Goal: Task Accomplishment & Management: Manage account settings

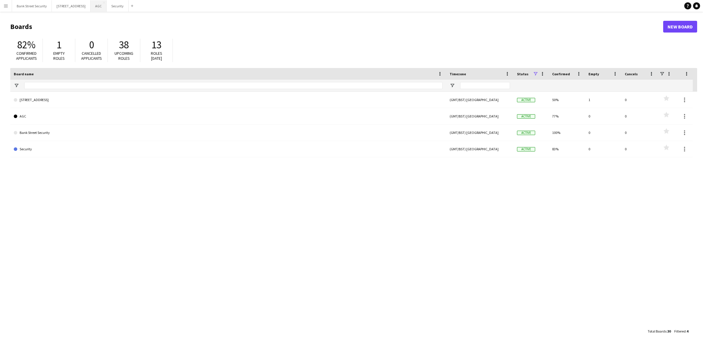
click at [107, 9] on button "AGC Close" at bounding box center [98, 5] width 16 height 11
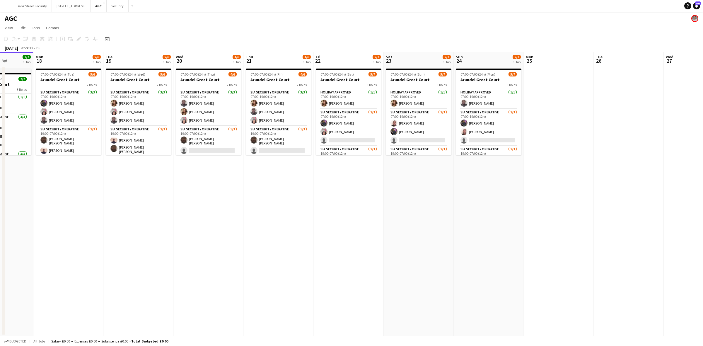
scroll to position [0, 177]
drag, startPoint x: 350, startPoint y: 226, endPoint x: 243, endPoint y: 235, distance: 107.5
click at [243, 235] on app-calendar-viewport "Fri 15 6/7 1 Job Sat 16 6/7 1 Job Sun 17 7/7 1 Job Mon 18 5/6 1 Job Tue 19 5/6 …" at bounding box center [351, 194] width 703 height 284
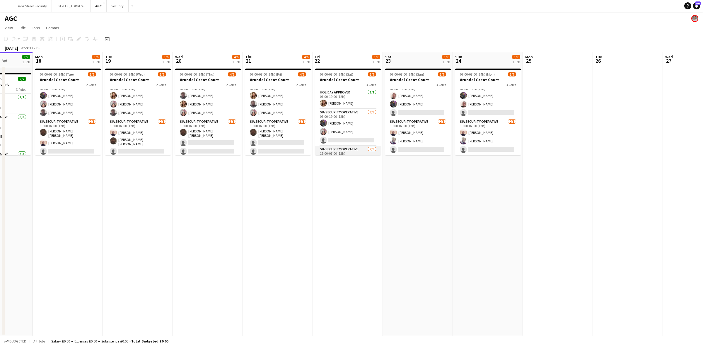
scroll to position [28, 0]
click at [348, 109] on app-card-role "SIA Security Operative [DATE] 07:00-19:00 (12h) [PERSON_NAME] [PERSON_NAME] Lab…" at bounding box center [348, 99] width 66 height 37
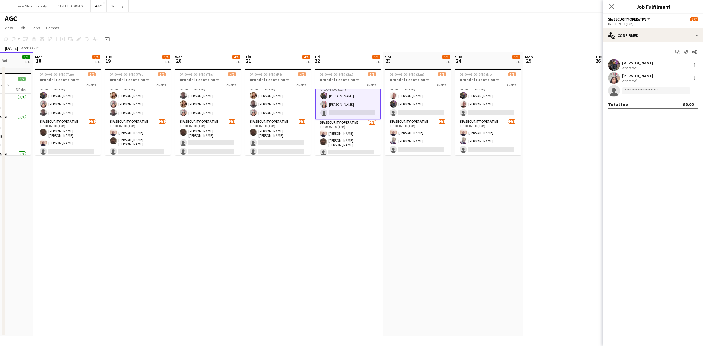
scroll to position [28, 0]
click at [658, 88] on input at bounding box center [656, 90] width 68 height 7
type input "****"
click at [651, 114] on span "[PERSON_NAME]" at bounding box center [644, 113] width 34 height 5
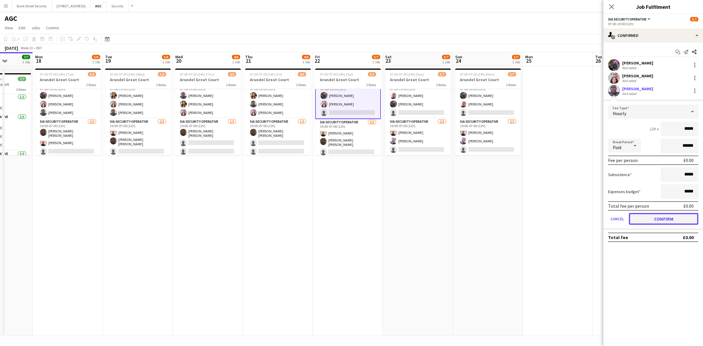
click at [662, 214] on button "Confirm" at bounding box center [663, 219] width 69 height 12
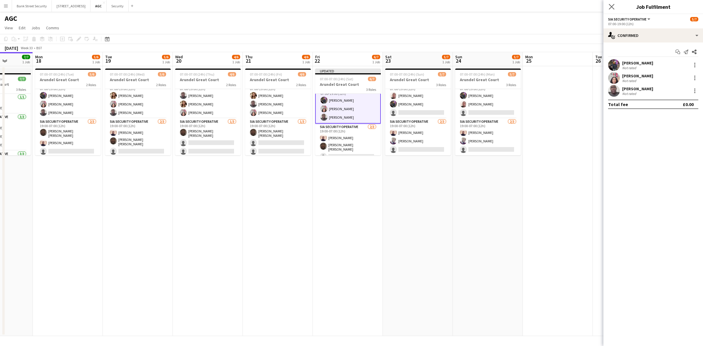
click at [610, 4] on icon "Close pop-in" at bounding box center [611, 7] width 6 height 6
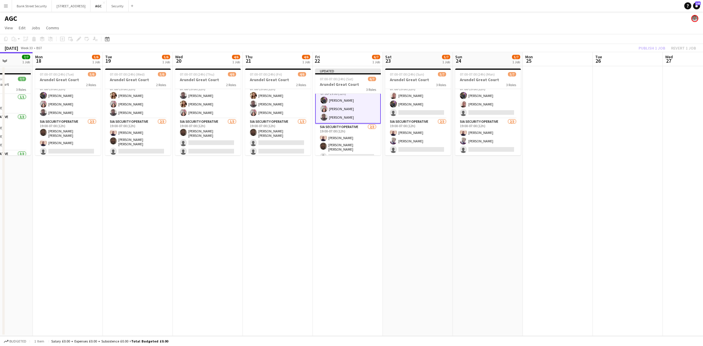
click at [651, 43] on app-toolbar "Copy Paste Paste Ctrl+V Paste with crew Ctrl+Shift+V Paste linked Job [GEOGRAPH…" at bounding box center [351, 39] width 703 height 10
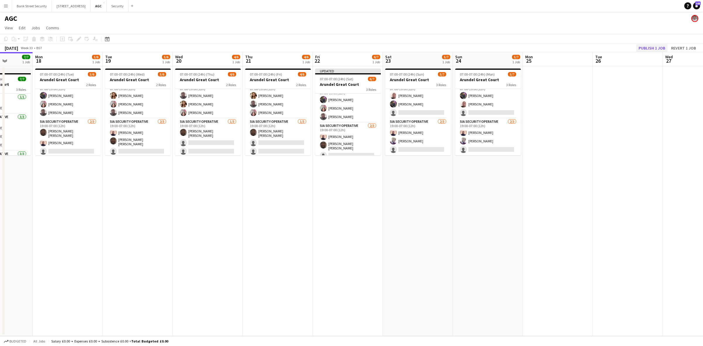
scroll to position [28, 0]
click at [652, 47] on button "Publish 1 job" at bounding box center [651, 48] width 31 height 8
click at [509, 209] on app-date-cell "07:00-07:00 (24h) (Mon) 5/7 Arundel Great Court 3 Roles Holiday Approved [DATE]…" at bounding box center [488, 201] width 70 height 270
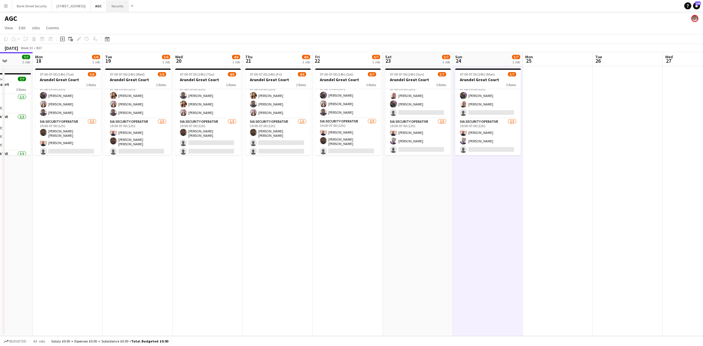
click at [128, 5] on button "Security Close" at bounding box center [118, 5] width 22 height 11
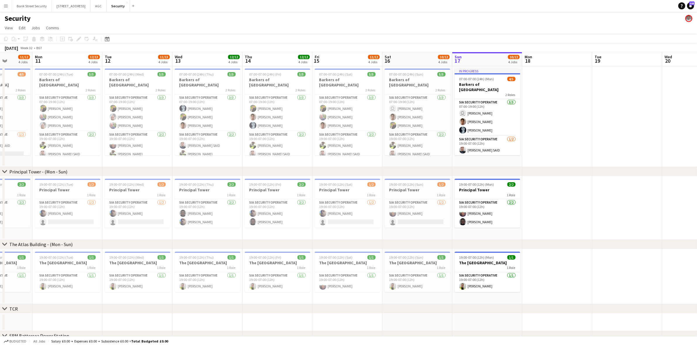
scroll to position [0, 196]
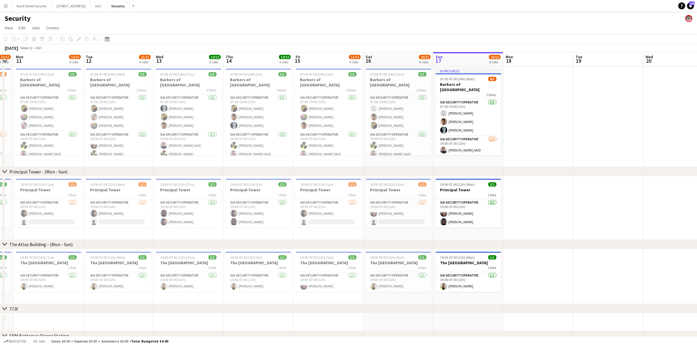
drag, startPoint x: 133, startPoint y: 165, endPoint x: 496, endPoint y: 149, distance: 363.4
click at [496, 149] on app-calendar-viewport "Fri 8 12/12 4 Jobs Sat 9 12/13 4 Jobs Sun 10 11/12 4 Jobs Mon 11 12/13 4 Jobs T…" at bounding box center [348, 246] width 697 height 389
click at [50, 77] on h3 "Barkers of [GEOGRAPHIC_DATA]" at bounding box center [49, 82] width 66 height 11
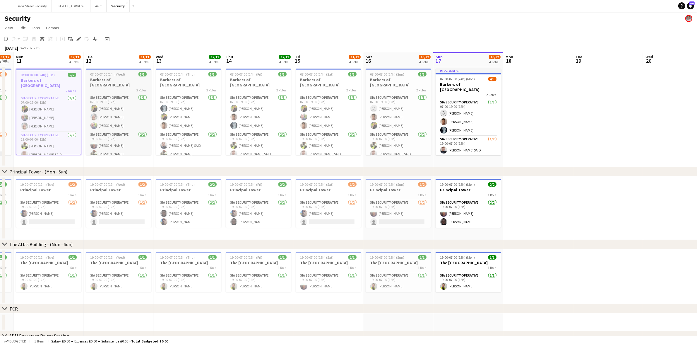
click at [100, 78] on h3 "Barkers of [GEOGRAPHIC_DATA]" at bounding box center [119, 82] width 66 height 11
click at [170, 80] on h3 "Barkers of [GEOGRAPHIC_DATA]" at bounding box center [189, 82] width 66 height 11
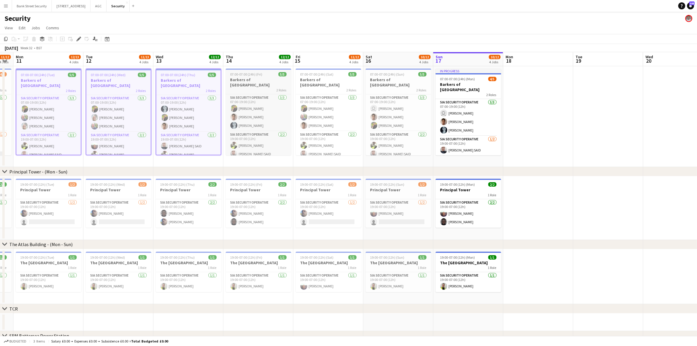
click at [243, 78] on h3 "Barkers of [GEOGRAPHIC_DATA]" at bounding box center [259, 82] width 66 height 11
click at [302, 78] on h3 "Barkers of [GEOGRAPHIC_DATA]" at bounding box center [329, 82] width 66 height 11
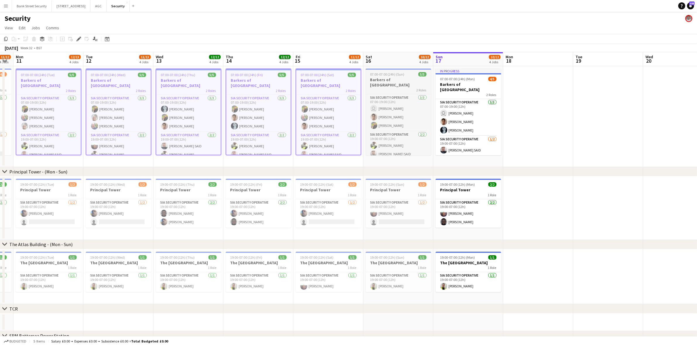
click at [372, 75] on span "07:00-07:00 (24h) (Sun)" at bounding box center [387, 74] width 34 height 4
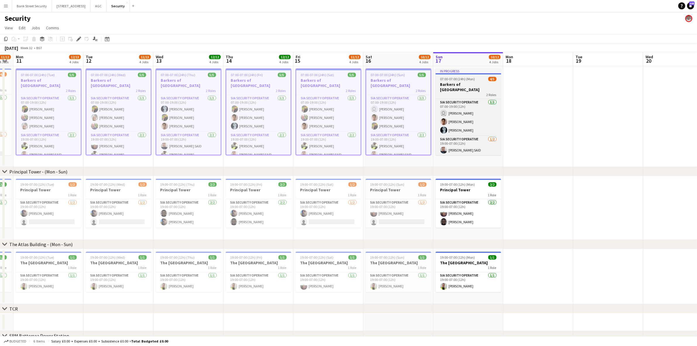
click at [457, 76] on app-job-card "In progress 07:00-07:00 (24h) (Mon) 4/5 Barkers of Kensington 2 Roles SIA Secur…" at bounding box center [469, 112] width 66 height 87
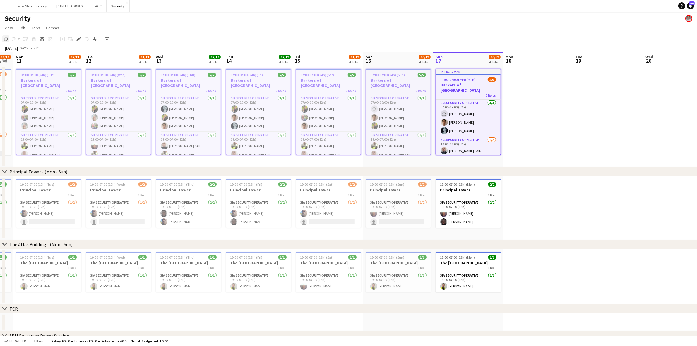
click at [6, 40] on icon "Copy" at bounding box center [6, 39] width 5 height 5
click at [543, 119] on app-date-cell at bounding box center [538, 116] width 70 height 101
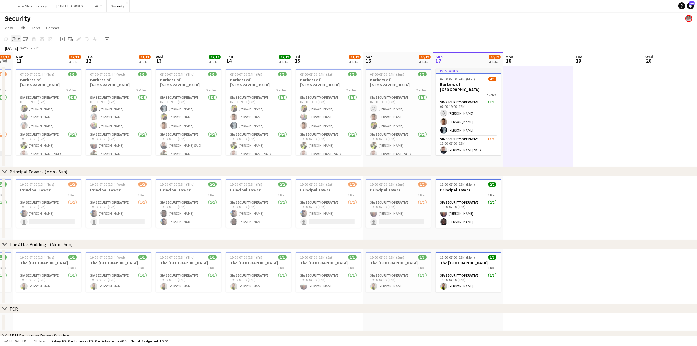
click at [19, 40] on app-action-btn "Paste" at bounding box center [16, 38] width 11 height 7
click at [26, 61] on link "Paste with crew Ctrl+Shift+V" at bounding box center [43, 59] width 55 height 5
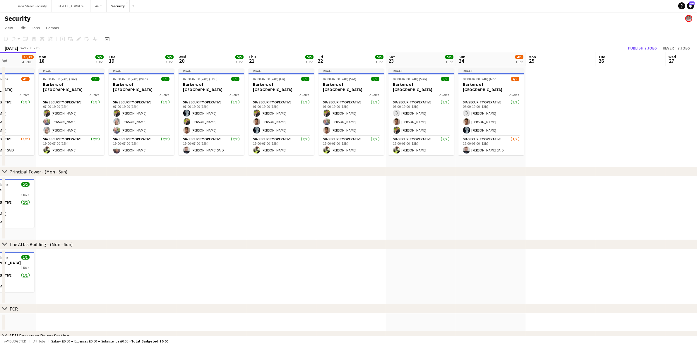
scroll to position [0, 176]
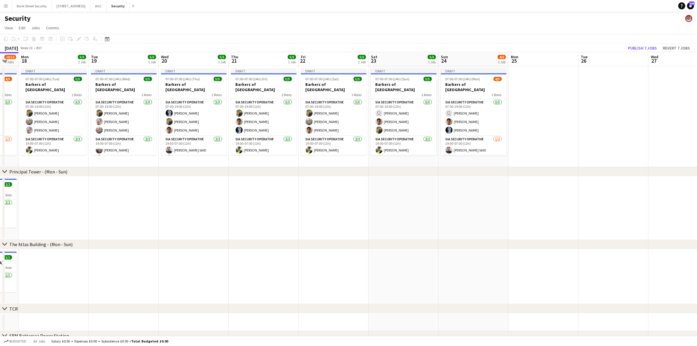
drag, startPoint x: 575, startPoint y: 180, endPoint x: 86, endPoint y: 163, distance: 489.3
click at [89, 163] on app-calendar-viewport "Fri 15 11/12 4 Jobs Sat 16 10/12 4 Jobs Sun 17 10/12 4 Jobs Mon 18 5/5 1 Job Tu…" at bounding box center [348, 246] width 697 height 389
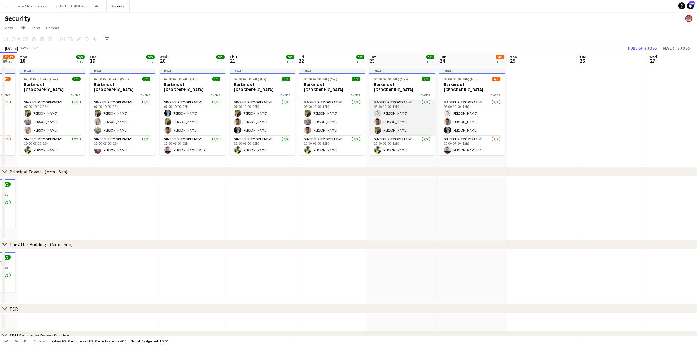
click at [387, 111] on app-card-role "SIA Security Operative [DATE] 07:00-19:00 (12h) user [PERSON_NAME] [PERSON_NAME…" at bounding box center [403, 117] width 66 height 37
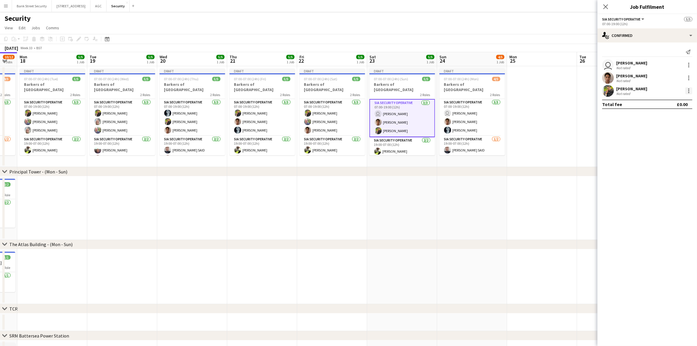
click at [690, 91] on div at bounding box center [688, 90] width 1 height 1
click at [656, 157] on span "Remove" at bounding box center [661, 157] width 18 height 5
click at [637, 90] on input at bounding box center [650, 90] width 68 height 7
type input "*****"
click at [643, 101] on span "[PERSON_NAME] Active" at bounding box center [650, 99] width 59 height 5
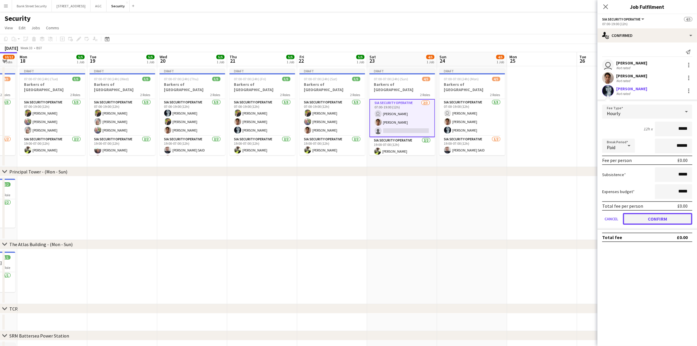
click at [660, 218] on button "Confirm" at bounding box center [657, 219] width 69 height 12
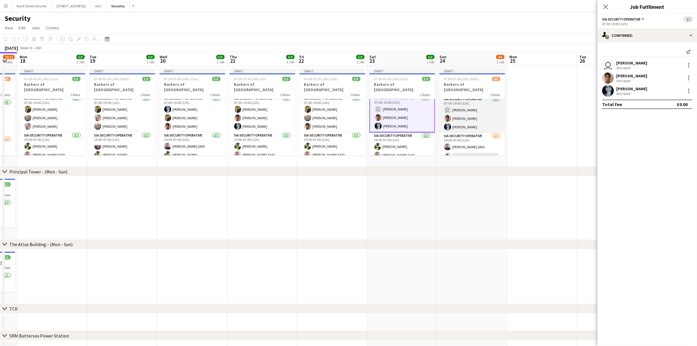
scroll to position [4, 0]
click at [604, 7] on icon "Close pop-in" at bounding box center [606, 7] width 6 height 6
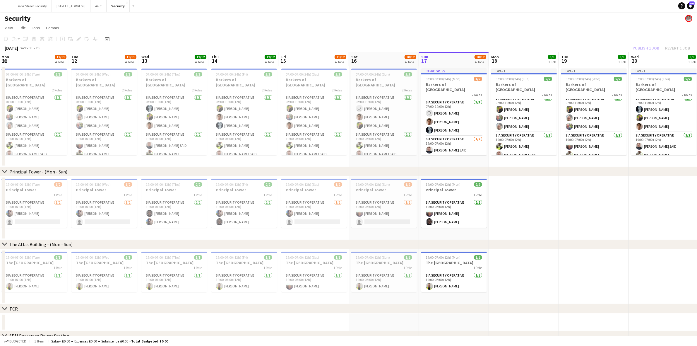
scroll to position [0, 135]
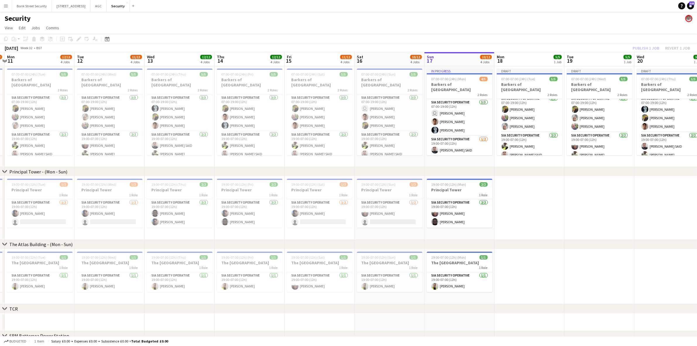
drag, startPoint x: 57, startPoint y: 194, endPoint x: 534, endPoint y: 192, distance: 477.3
click at [534, 192] on app-calendar-viewport "Sat 9 12/13 4 Jobs Sun 10 11/12 4 Jobs Mon 11 12/13 4 Jobs Tue 12 11/13 4 Jobs …" at bounding box center [348, 246] width 697 height 389
click at [23, 183] on span "19:00-07:00 (12h) (Tue)" at bounding box center [29, 184] width 34 height 4
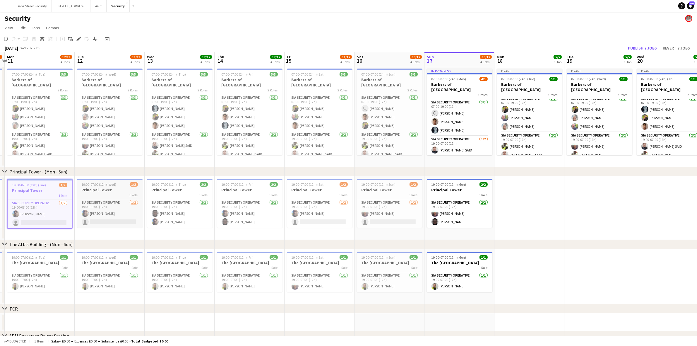
click at [122, 185] on div "19:00-07:00 (12h) (Wed) 1/2" at bounding box center [110, 184] width 66 height 4
click at [174, 185] on span "19:00-07:00 (12h) (Thu)" at bounding box center [169, 184] width 35 height 4
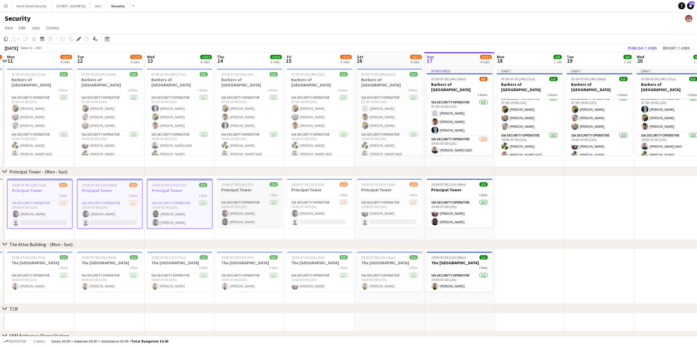
click at [242, 190] on h3 "Principal Tower" at bounding box center [250, 189] width 66 height 5
click at [302, 192] on div "1 Role" at bounding box center [320, 194] width 66 height 5
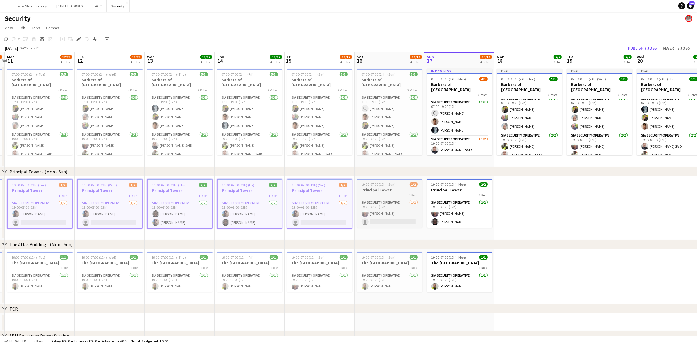
click at [365, 190] on h3 "Principal Tower" at bounding box center [390, 189] width 66 height 5
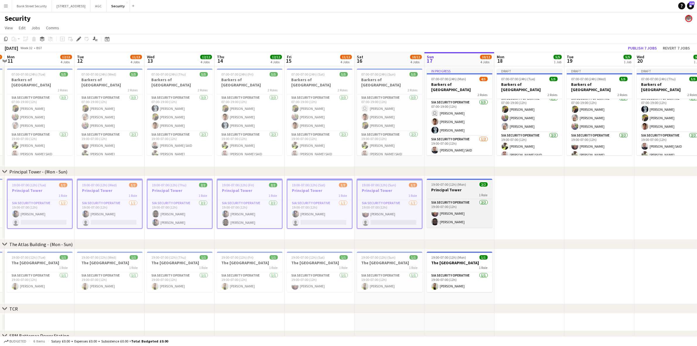
click at [436, 189] on h3 "Principal Tower" at bounding box center [460, 189] width 66 height 5
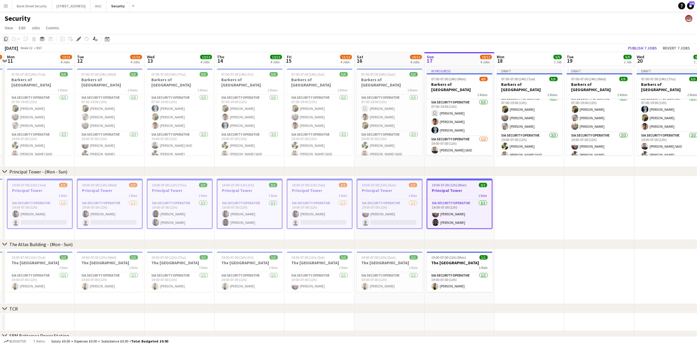
click at [5, 40] on icon at bounding box center [6, 39] width 4 height 4
click at [535, 211] on app-date-cell at bounding box center [530, 208] width 70 height 64
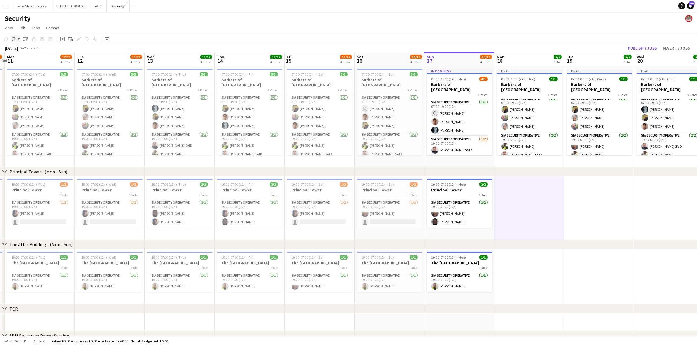
click at [17, 39] on div "Paste" at bounding box center [14, 38] width 7 height 7
click at [30, 60] on link "Paste with crew Ctrl+Shift+V" at bounding box center [43, 59] width 55 height 5
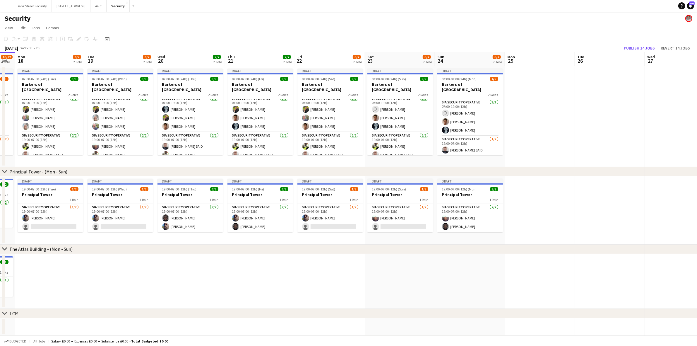
scroll to position [0, 200]
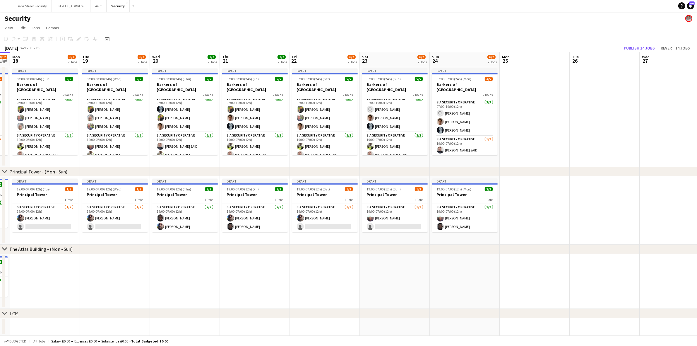
drag, startPoint x: 541, startPoint y: 228, endPoint x: 56, endPoint y: 210, distance: 484.9
click at [56, 210] on app-calendar-viewport "Fri 15 11/12 4 Jobs Sat 16 10/12 4 Jobs Sun 17 10/12 4 Jobs Mon 18 6/7 2 Jobs T…" at bounding box center [348, 249] width 697 height 394
click at [50, 223] on app-card-role "SIA Security Operative [DATE] 19:00-07:00 (12h) [PERSON_NAME] single-neutral-ac…" at bounding box center [45, 218] width 66 height 28
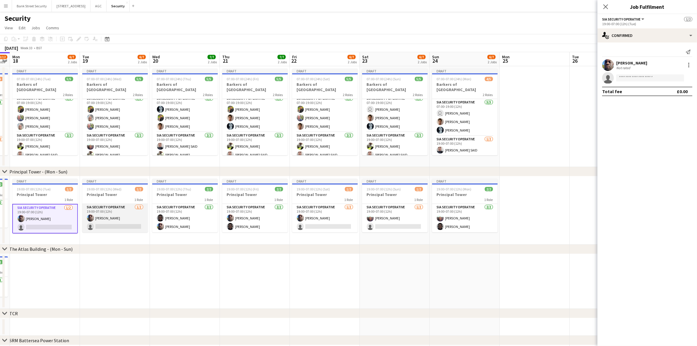
click at [125, 223] on app-card-role "SIA Security Operative [DATE] 19:00-07:00 (12h) [PERSON_NAME] single-neutral-ac…" at bounding box center [115, 218] width 66 height 28
click at [673, 78] on input at bounding box center [650, 77] width 68 height 7
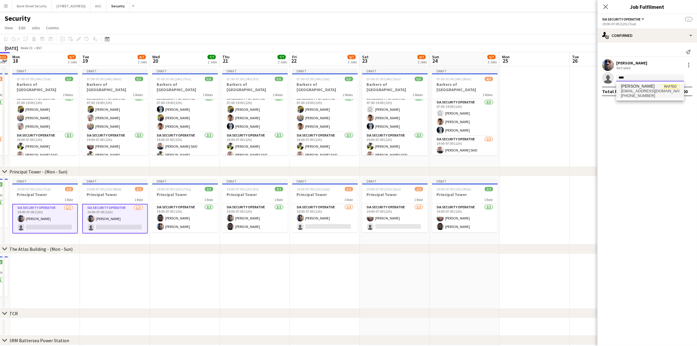
type input "****"
click at [645, 93] on span "[PHONE_NUMBER]" at bounding box center [650, 95] width 59 height 5
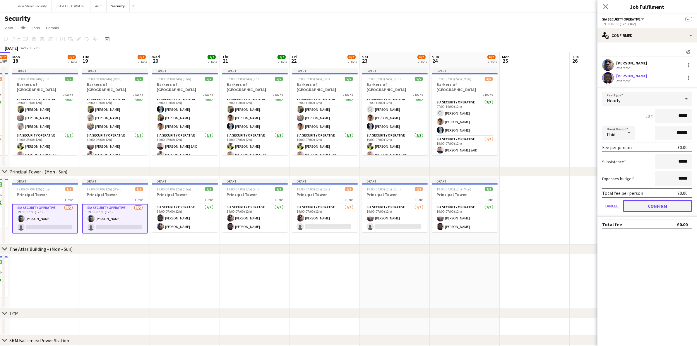
click at [661, 200] on button "Confirm" at bounding box center [657, 206] width 69 height 12
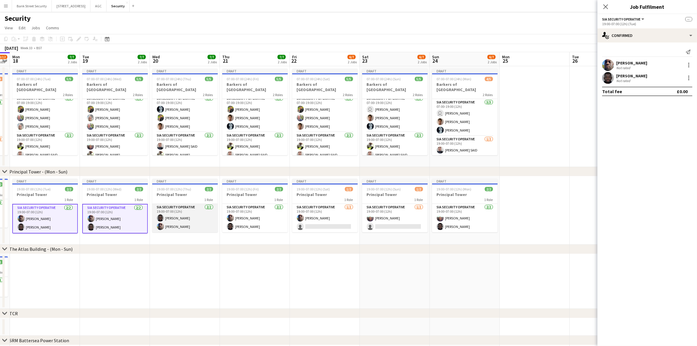
click at [172, 216] on app-card-role "SIA Security Operative [DATE] 19:00-07:00 (12h) [PERSON_NAME] [PERSON_NAME]" at bounding box center [185, 218] width 66 height 28
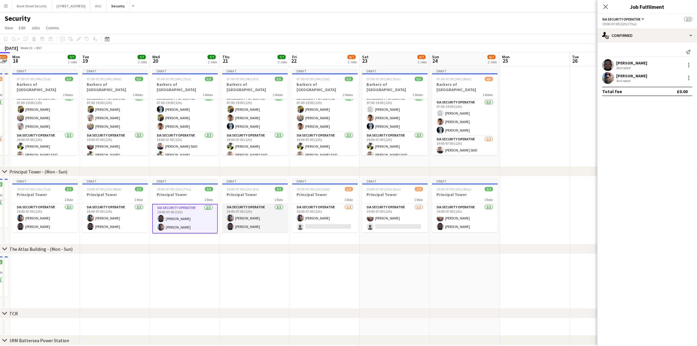
click at [261, 219] on app-card-role "SIA Security Operative [DATE] 19:00-07:00 (12h) [PERSON_NAME] [PERSON_NAME]" at bounding box center [255, 218] width 66 height 28
click at [690, 65] on div at bounding box center [688, 64] width 1 height 1
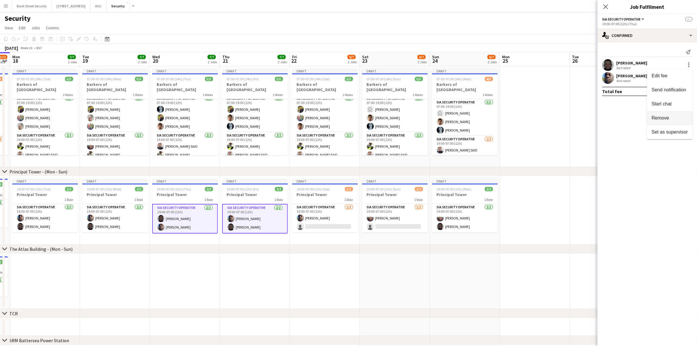
click at [665, 115] on span "Remove" at bounding box center [661, 117] width 18 height 5
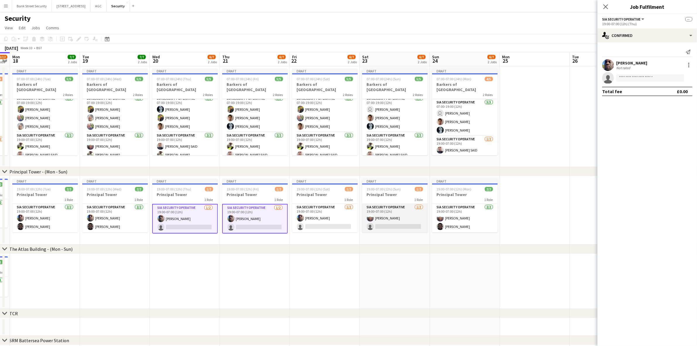
click at [407, 222] on app-card-role "SIA Security Operative [DATE] 19:00-07:00 (12h) [PERSON_NAME] single-neutral-ac…" at bounding box center [395, 218] width 66 height 28
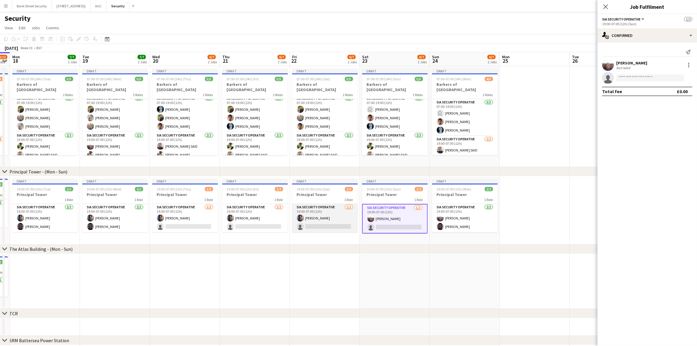
click at [317, 221] on app-card-role "SIA Security Operative [DATE] 19:00-07:00 (12h) [PERSON_NAME] single-neutral-ac…" at bounding box center [325, 218] width 66 height 28
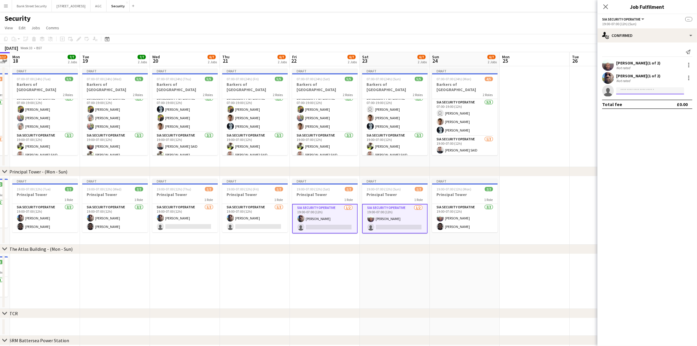
click at [637, 91] on input at bounding box center [650, 90] width 68 height 7
type input "****"
click at [639, 98] on span "[PERSON_NAME]" at bounding box center [638, 99] width 34 height 5
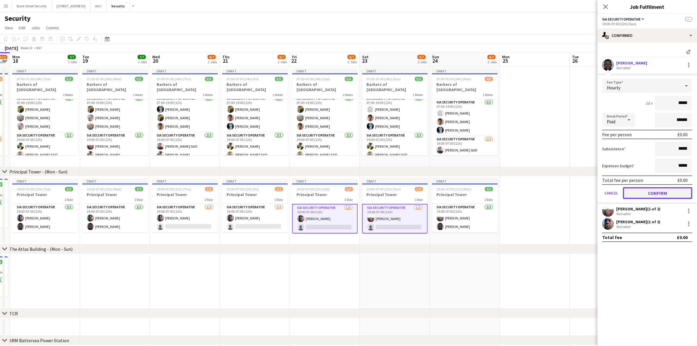
click at [654, 187] on button "Confirm" at bounding box center [657, 193] width 69 height 12
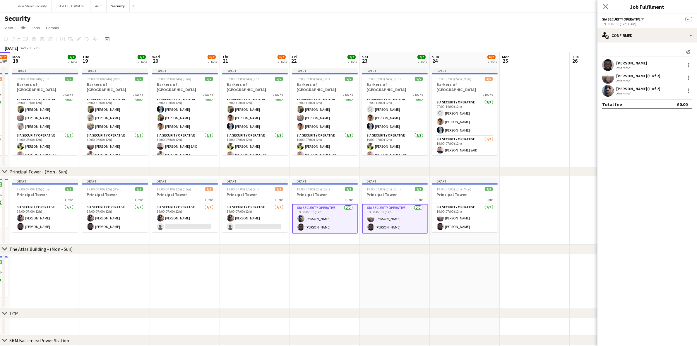
click at [609, 6] on div "Close pop-in" at bounding box center [606, 6] width 16 height 13
click at [606, 7] on icon at bounding box center [606, 7] width 6 height 6
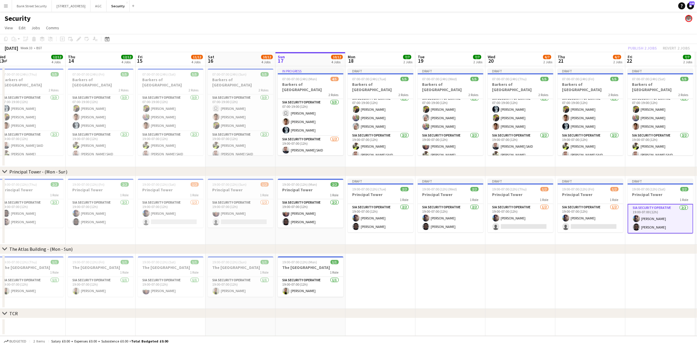
drag, startPoint x: 217, startPoint y: 265, endPoint x: 557, endPoint y: 252, distance: 339.9
click at [557, 252] on div "chevron-right Principal Tower - ([GEOGRAPHIC_DATA]) chevron-right The [GEOGRAPH…" at bounding box center [348, 249] width 697 height 394
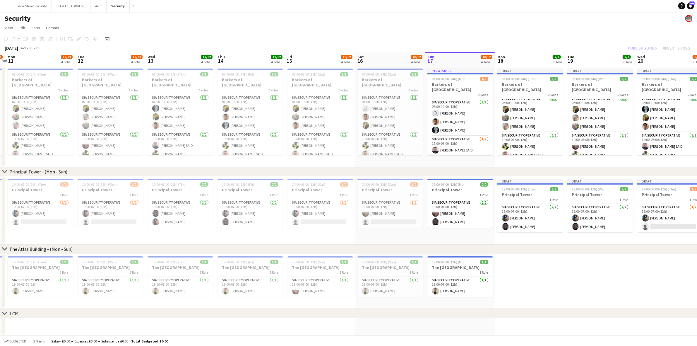
scroll to position [0, 137]
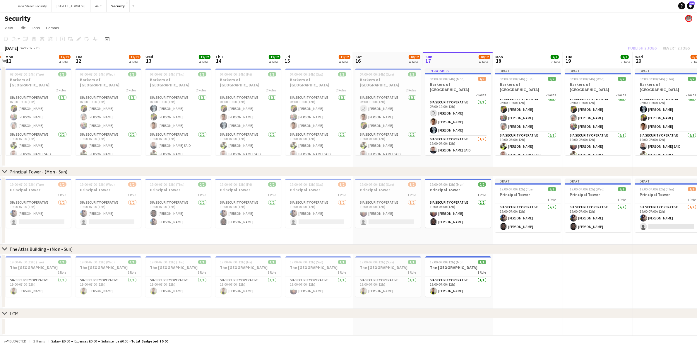
drag, startPoint x: 284, startPoint y: 299, endPoint x: 432, endPoint y: 296, distance: 147.6
click at [432, 296] on app-calendar-viewport "Sat 9 12/13 4 Jobs Sun 10 11/12 4 Jobs Mon 11 12/13 4 Jobs Tue 12 11/13 4 Jobs …" at bounding box center [348, 249] width 697 height 394
click at [40, 262] on span "19:00-07:00 (12h) (Tue)" at bounding box center [27, 262] width 34 height 4
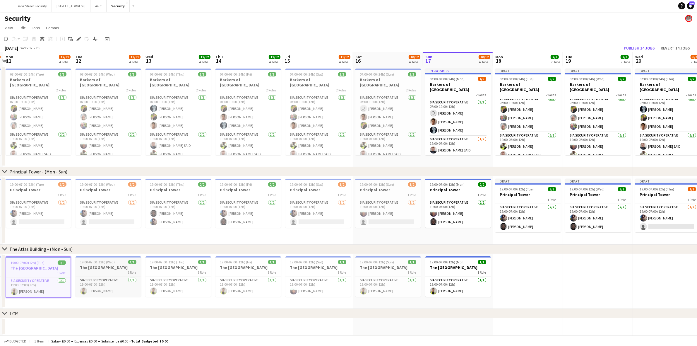
click at [108, 266] on h3 "The [GEOGRAPHIC_DATA]" at bounding box center [109, 267] width 66 height 5
click at [175, 266] on h3 "The [GEOGRAPHIC_DATA]" at bounding box center [179, 267] width 66 height 5
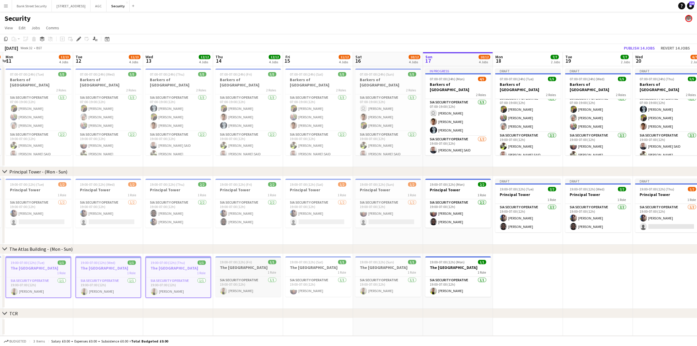
click at [243, 266] on h3 "The [GEOGRAPHIC_DATA]" at bounding box center [249, 267] width 66 height 5
click at [303, 267] on h3 "The [GEOGRAPHIC_DATA]" at bounding box center [319, 267] width 66 height 5
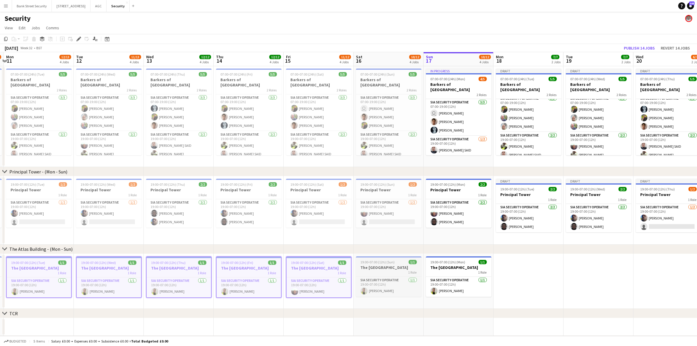
click at [375, 268] on h3 "The [GEOGRAPHIC_DATA]" at bounding box center [389, 267] width 66 height 5
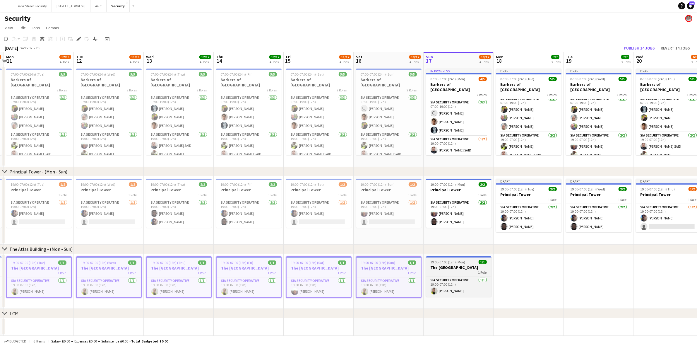
click at [454, 265] on h3 "The [GEOGRAPHIC_DATA]" at bounding box center [459, 267] width 66 height 5
click at [5, 40] on icon "Copy" at bounding box center [6, 39] width 5 height 5
drag, startPoint x: 515, startPoint y: 270, endPoint x: 513, endPoint y: 269, distance: 3.2
click at [514, 270] on app-date-cell at bounding box center [529, 281] width 70 height 55
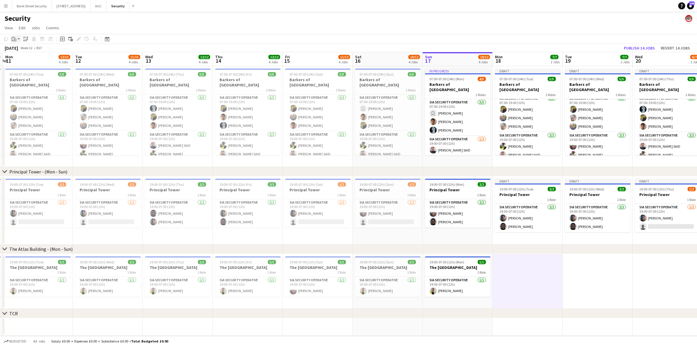
click at [18, 40] on app-action-btn "Paste" at bounding box center [16, 38] width 11 height 7
click at [21, 58] on link "Paste with crew Ctrl+Shift+V" at bounding box center [43, 59] width 55 height 5
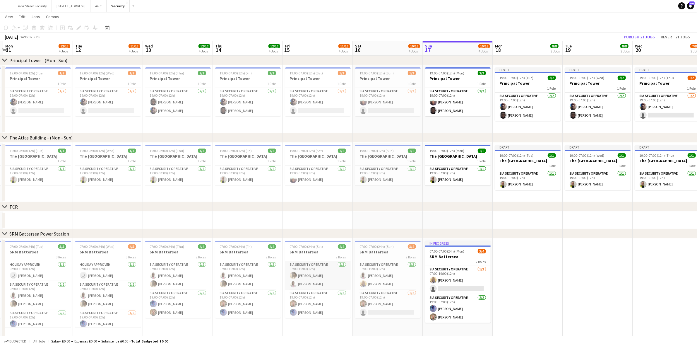
scroll to position [114, 0]
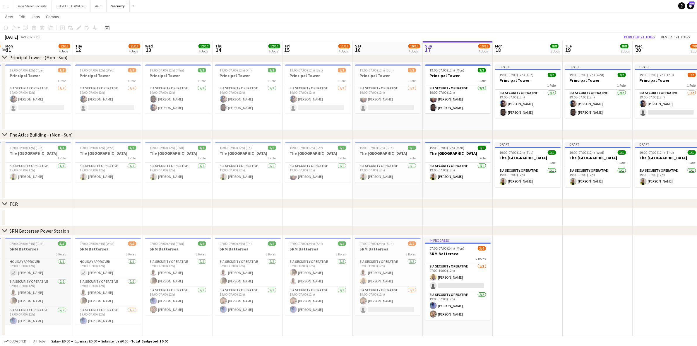
click at [37, 249] on h3 "SRM Battersea" at bounding box center [38, 248] width 66 height 5
click at [131, 249] on h3 "SRM Battersea" at bounding box center [108, 248] width 66 height 5
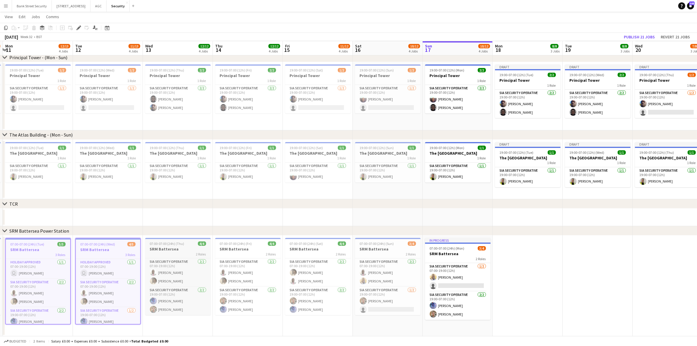
click at [164, 249] on h3 "SRM Battersea" at bounding box center [178, 248] width 66 height 5
click at [276, 252] on div "2 Roles" at bounding box center [248, 254] width 66 height 5
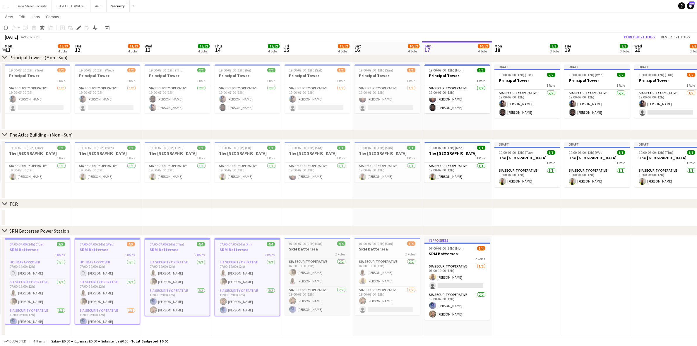
click at [317, 251] on h3 "SRM Battersea" at bounding box center [318, 248] width 66 height 5
click at [370, 251] on h3 "SRM Battersea" at bounding box center [388, 248] width 66 height 5
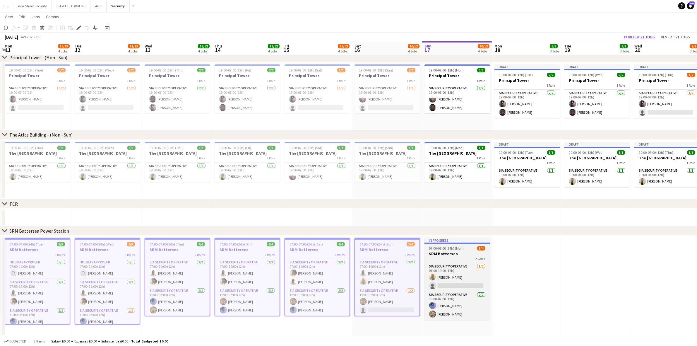
click at [441, 249] on span "07:00-07:00 (24h) (Mon)" at bounding box center [446, 248] width 35 height 4
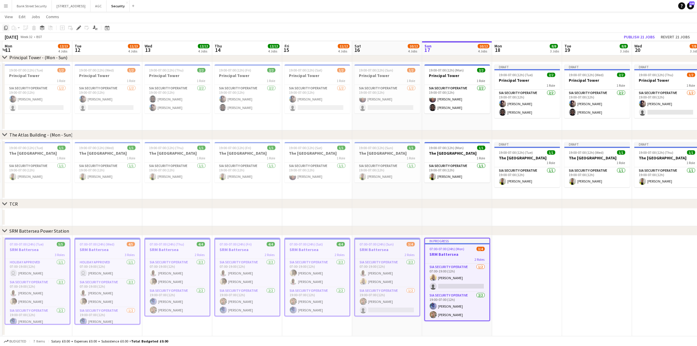
click at [5, 28] on icon "Copy" at bounding box center [6, 27] width 5 height 5
click at [527, 271] on app-date-cell at bounding box center [527, 285] width 70 height 101
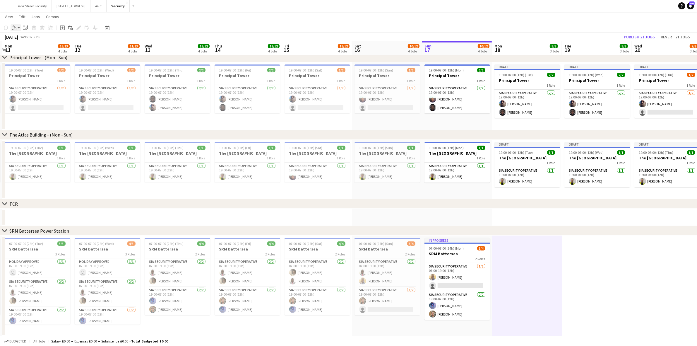
click at [18, 28] on app-action-btn "Paste" at bounding box center [16, 27] width 11 height 7
click at [25, 47] on link "Paste with crew Ctrl+Shift+V" at bounding box center [43, 48] width 55 height 5
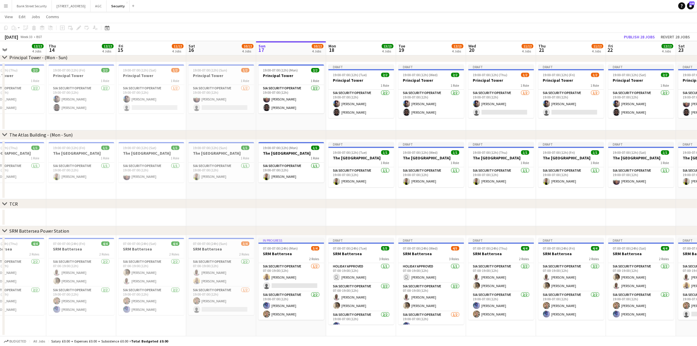
scroll to position [0, 171]
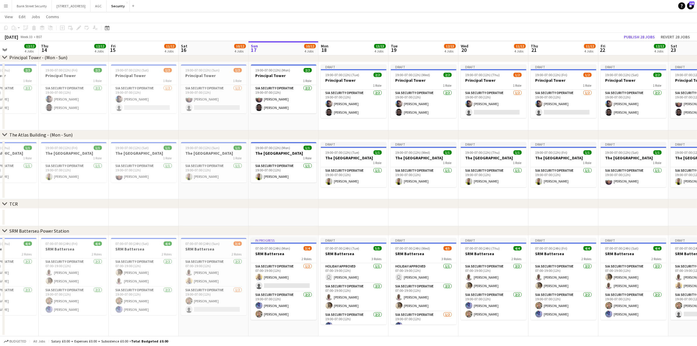
drag, startPoint x: 519, startPoint y: 281, endPoint x: 370, endPoint y: 274, distance: 149.8
click at [370, 274] on app-calendar-viewport "Mon 11 12/13 4 Jobs Tue 12 11/13 4 Jobs Wed 13 12/12 4 Jobs Thu 14 12/12 4 Jobs…" at bounding box center [348, 122] width 697 height 427
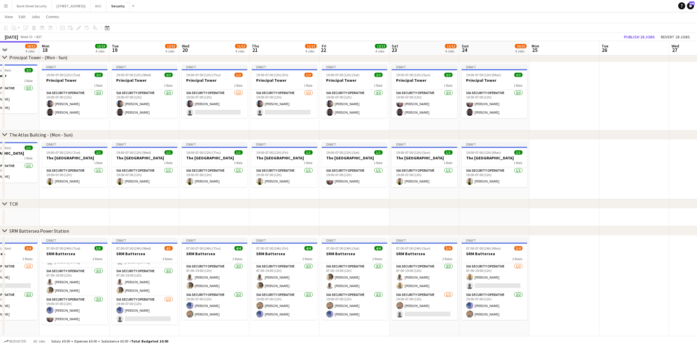
scroll to position [0, 204]
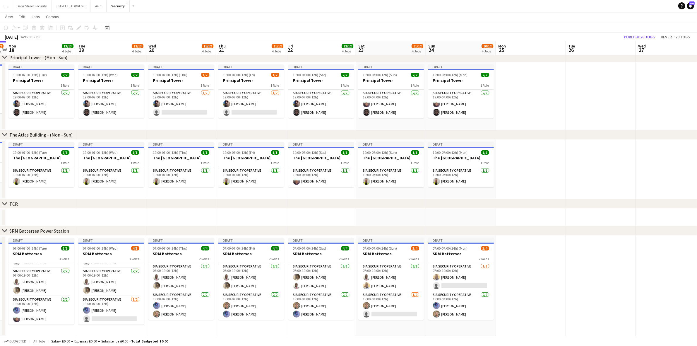
drag, startPoint x: 591, startPoint y: 210, endPoint x: 278, endPoint y: 189, distance: 313.1
click at [278, 189] on app-calendar-viewport "Fri 15 11/12 4 Jobs Sat 16 10/12 4 Jobs Sun 17 10/12 4 Jobs Mon 18 13/13 4 Jobs…" at bounding box center [348, 122] width 697 height 427
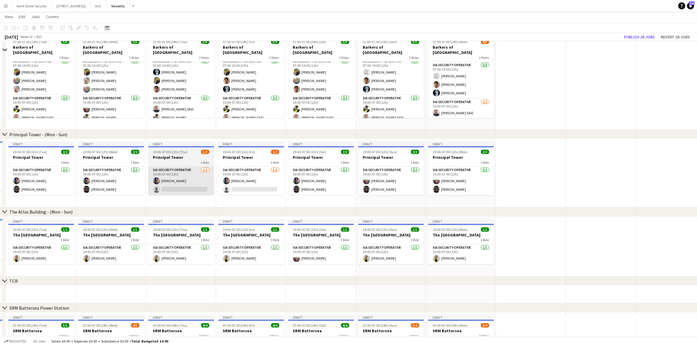
scroll to position [0, 0]
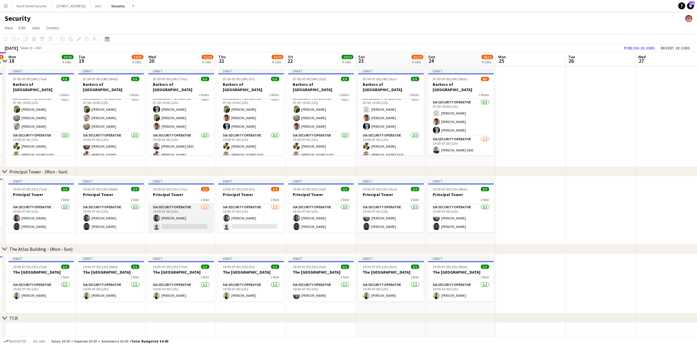
click at [190, 223] on app-card-role "SIA Security Operative [DATE] 19:00-07:00 (12h) [PERSON_NAME] single-neutral-ac…" at bounding box center [181, 218] width 66 height 28
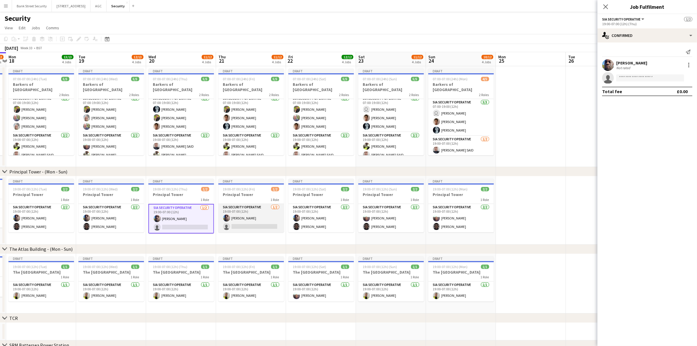
click at [255, 223] on app-card-role "SIA Security Operative [DATE] 19:00-07:00 (12h) [PERSON_NAME] single-neutral-ac…" at bounding box center [251, 218] width 66 height 28
click at [643, 77] on input at bounding box center [650, 77] width 68 height 7
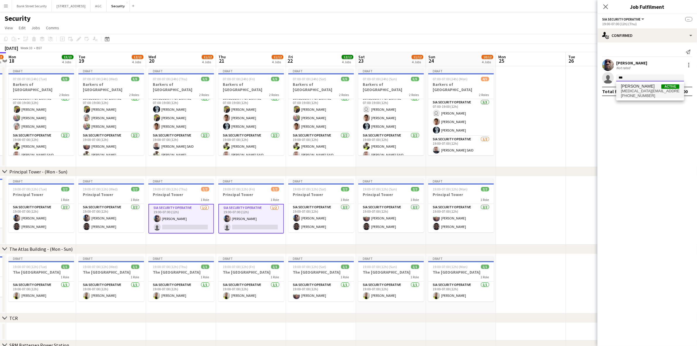
type input "***"
click at [642, 93] on span "[PHONE_NUMBER]" at bounding box center [650, 95] width 59 height 5
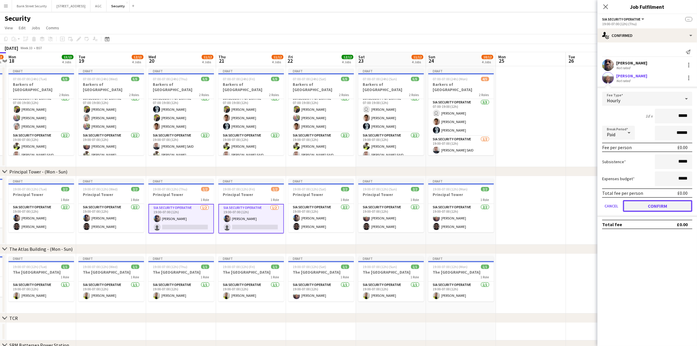
click at [668, 200] on button "Confirm" at bounding box center [657, 206] width 69 height 12
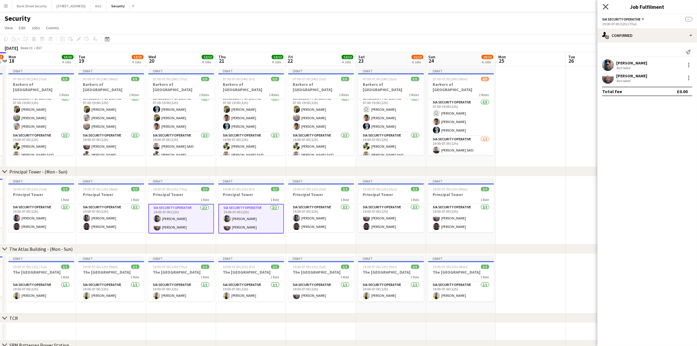
click at [606, 5] on icon "Close pop-in" at bounding box center [606, 7] width 6 height 6
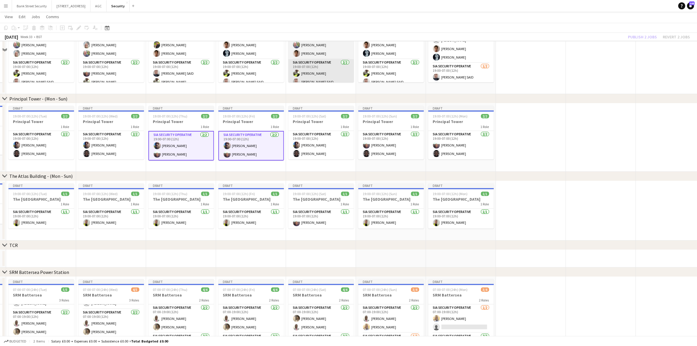
scroll to position [73, 0]
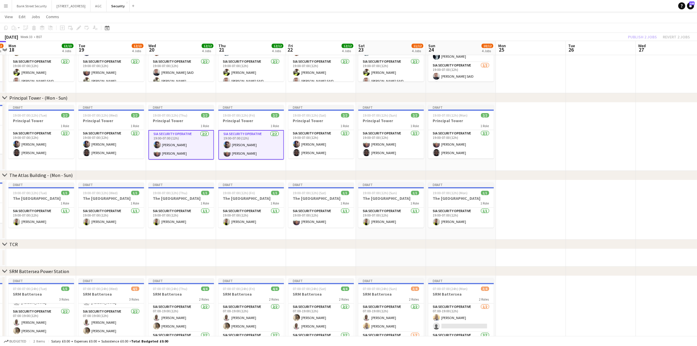
click at [254, 151] on app-card-role "SIA Security Operative [DATE] 19:00-07:00 (12h) [PERSON_NAME] [PERSON_NAME]" at bounding box center [251, 145] width 66 height 30
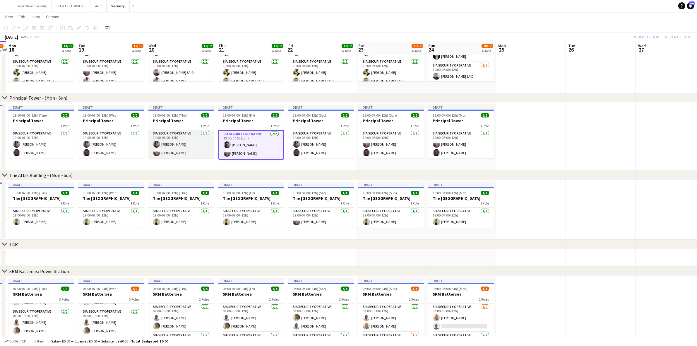
click at [184, 144] on app-card-role "SIA Security Operative [DATE] 19:00-07:00 (12h) [PERSON_NAME] [PERSON_NAME]" at bounding box center [181, 144] width 66 height 28
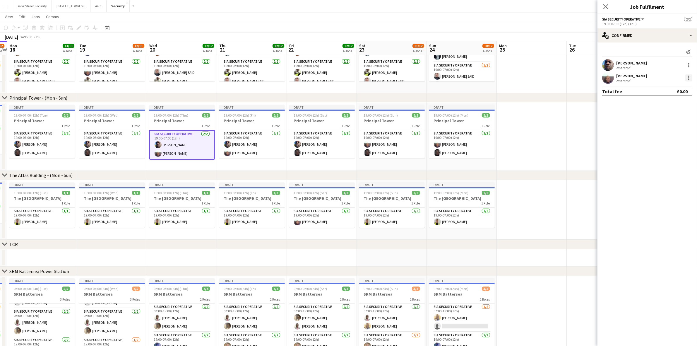
click at [690, 79] on div at bounding box center [688, 77] width 7 height 7
click at [668, 141] on button "Remove" at bounding box center [670, 145] width 46 height 14
click at [608, 7] on icon "Close pop-in" at bounding box center [606, 7] width 6 height 6
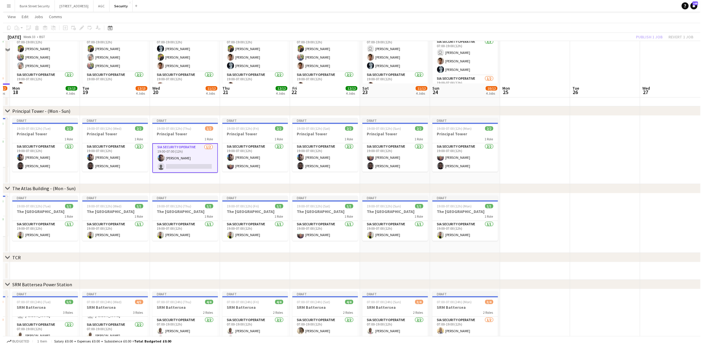
scroll to position [0, 0]
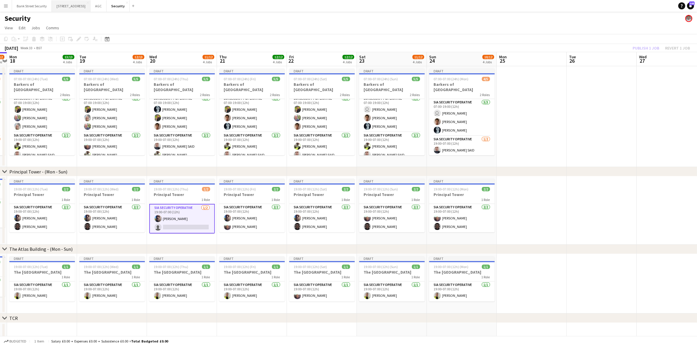
click at [81, 4] on button "[STREET_ADDRESS]" at bounding box center [71, 5] width 39 height 11
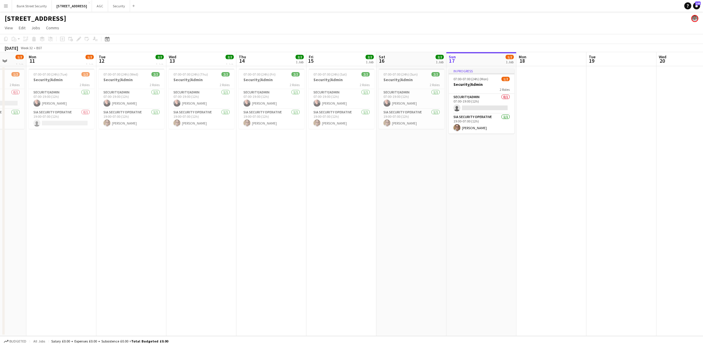
scroll to position [0, 198]
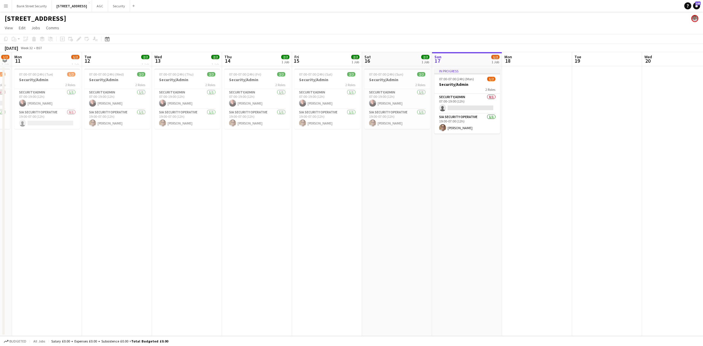
drag, startPoint x: 146, startPoint y: 207, endPoint x: 432, endPoint y: 201, distance: 286.4
click at [507, 201] on app-calendar-viewport "Fri 8 2/2 1 Job Sat 9 2/2 1 Job Sun 10 1/2 1 Job Mon 11 1/2 1 Job Tue 12 2/2 1 …" at bounding box center [351, 194] width 703 height 284
click at [35, 73] on span "07:00-07:00 (24h) (Tue)" at bounding box center [36, 74] width 34 height 4
click at [100, 76] on span "07:00-07:00 (24h) (Wed)" at bounding box center [106, 74] width 35 height 4
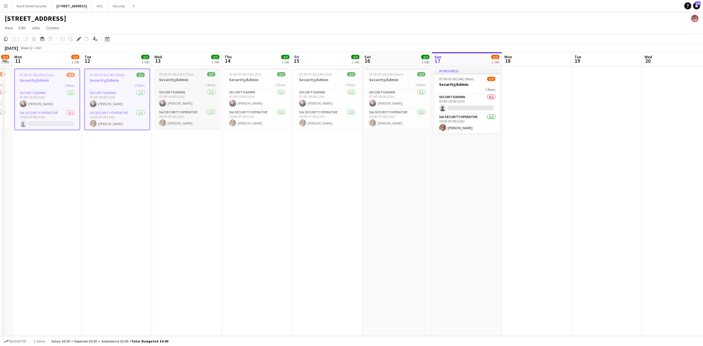
click at [179, 75] on span "07:00-07:00 (24h) (Thu)" at bounding box center [176, 74] width 35 height 4
click at [239, 75] on span "07:00-07:00 (24h) (Fri)" at bounding box center [245, 74] width 32 height 4
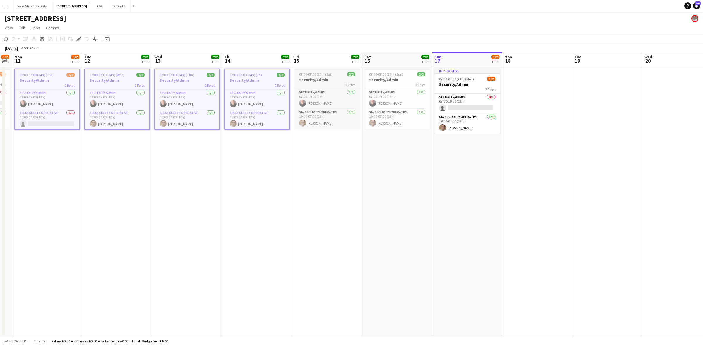
click at [311, 76] on span "07:00-07:00 (24h) (Sat)" at bounding box center [315, 74] width 33 height 4
click at [405, 78] on h3 "Security/Admin" at bounding box center [397, 79] width 66 height 5
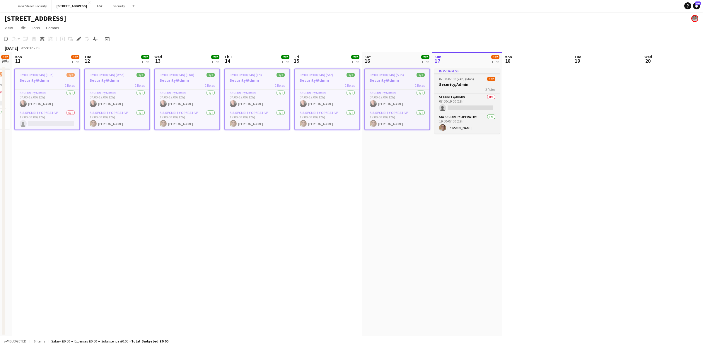
click at [454, 71] on div "In progress" at bounding box center [467, 71] width 66 height 5
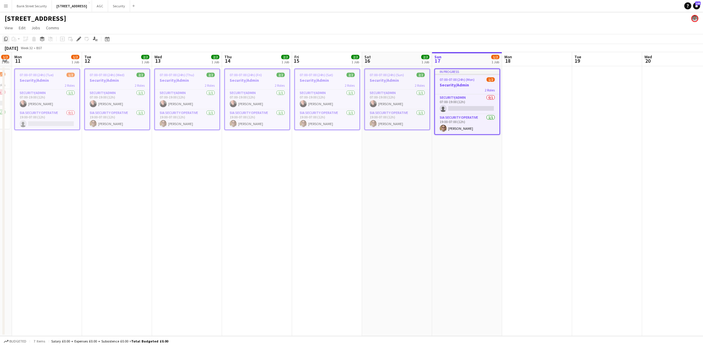
click at [6, 38] on icon "Copy" at bounding box center [6, 39] width 5 height 5
click at [541, 103] on app-date-cell at bounding box center [537, 201] width 70 height 270
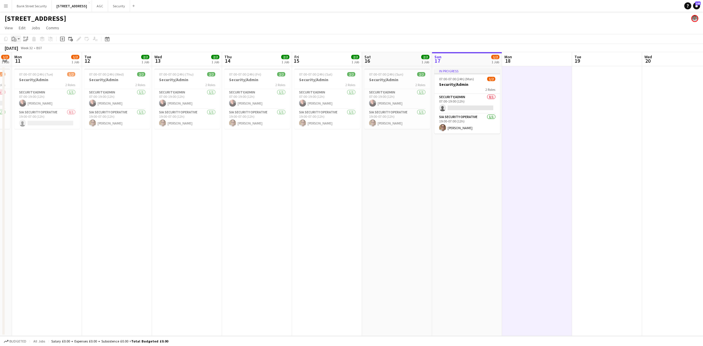
click at [18, 40] on app-action-btn "Paste" at bounding box center [16, 38] width 11 height 7
click at [24, 58] on link "Paste with crew Ctrl+Shift+V" at bounding box center [43, 59] width 55 height 5
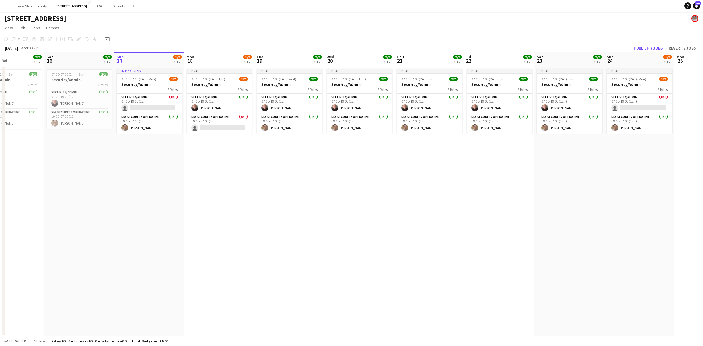
drag, startPoint x: 554, startPoint y: 192, endPoint x: 154, endPoint y: 192, distance: 400.0
click at [173, 193] on app-calendar-viewport "Wed 13 2/2 1 Job Thu 14 2/2 1 Job Fri 15 2/2 1 Job Sat 16 2/2 1 Job Sun 17 1/2 …" at bounding box center [351, 194] width 703 height 284
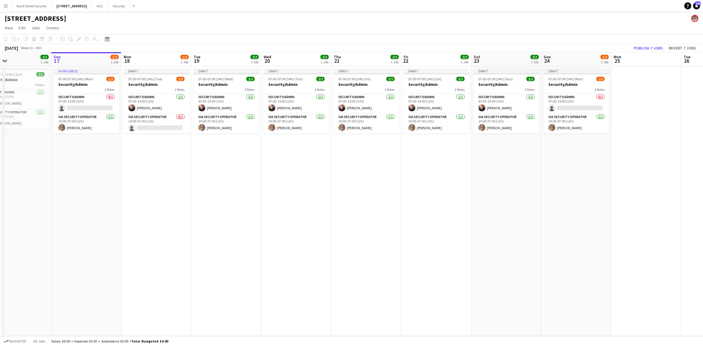
click at [154, 192] on app-date-cell "Draft 07:00-07:00 (24h) (Tue) 1/2 Security/Admin 2 Roles Security/Admin [DATE] …" at bounding box center [156, 201] width 70 height 270
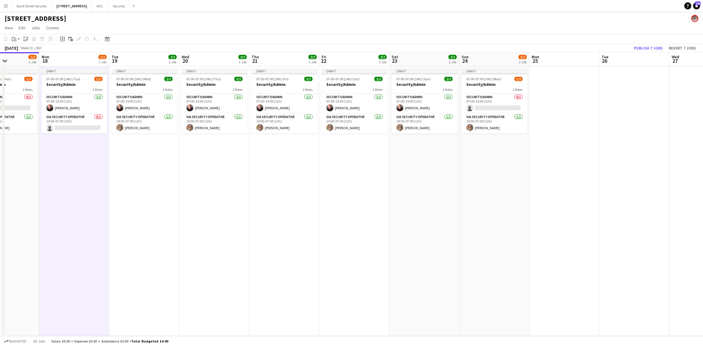
scroll to position [0, 172]
drag, startPoint x: 154, startPoint y: 192, endPoint x: 71, endPoint y: 190, distance: 83.2
click at [71, 190] on app-calendar-viewport "Fri 15 2/2 1 Job Sat 16 2/2 1 Job Sun 17 1/2 1 Job Mon 18 1/2 1 Job Tue 19 2/2 …" at bounding box center [351, 194] width 703 height 284
click at [637, 43] on app-toolbar "Copy Paste Paste Ctrl+V Paste with crew Ctrl+Shift+V Paste linked Job [GEOGRAPH…" at bounding box center [351, 39] width 703 height 10
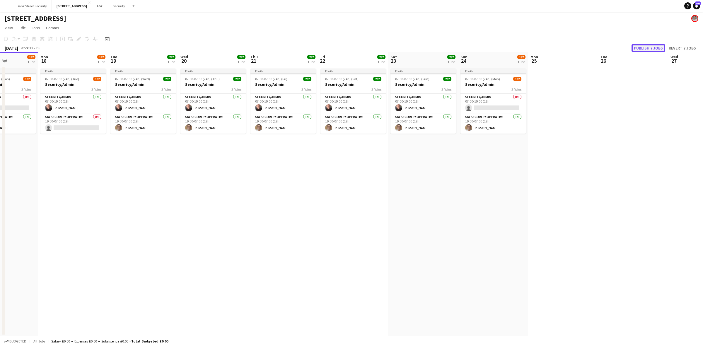
click at [639, 46] on button "Publish 7 jobs" at bounding box center [648, 48] width 34 height 8
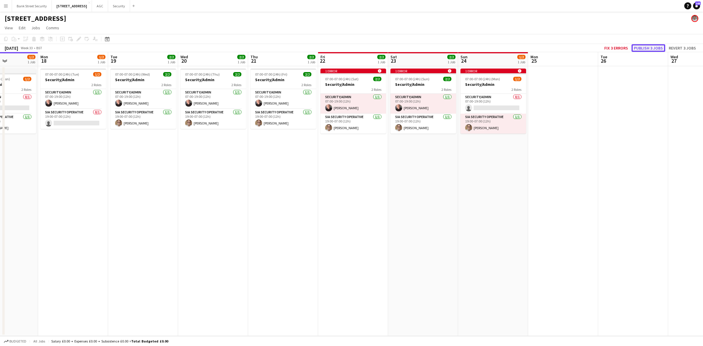
click at [656, 46] on button "Publish 3 jobs" at bounding box center [648, 48] width 34 height 8
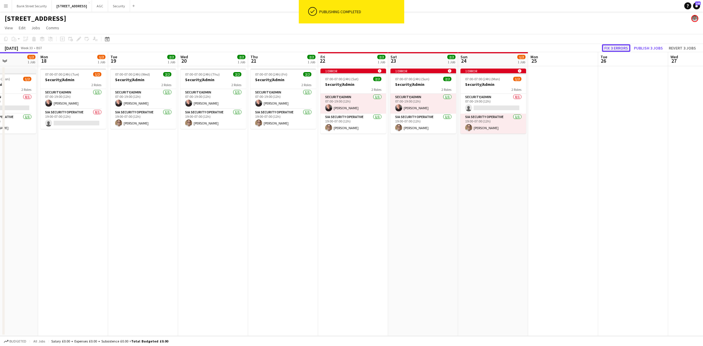
click at [614, 45] on button "Fix 3 errors" at bounding box center [616, 48] width 28 height 8
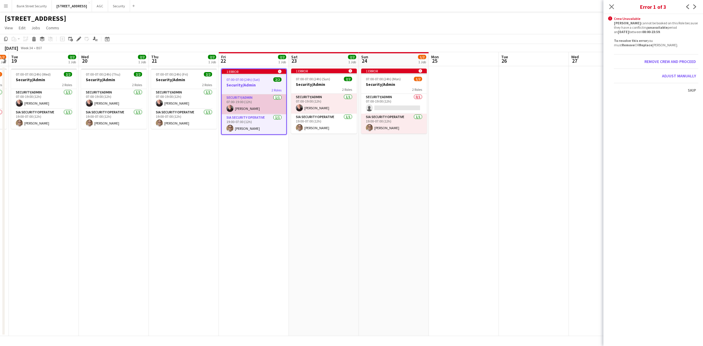
click at [249, 101] on app-card-role "Security/Admin [DATE] 07:00-19:00 (12h) [PERSON_NAME]" at bounding box center [254, 104] width 64 height 20
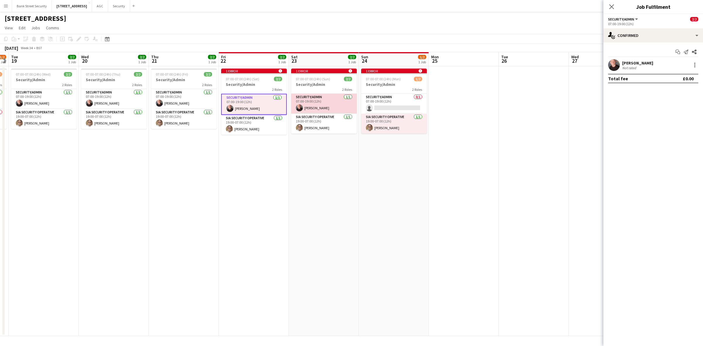
click at [297, 105] on app-user-avatar at bounding box center [299, 107] width 7 height 7
click at [693, 64] on div at bounding box center [694, 64] width 7 height 7
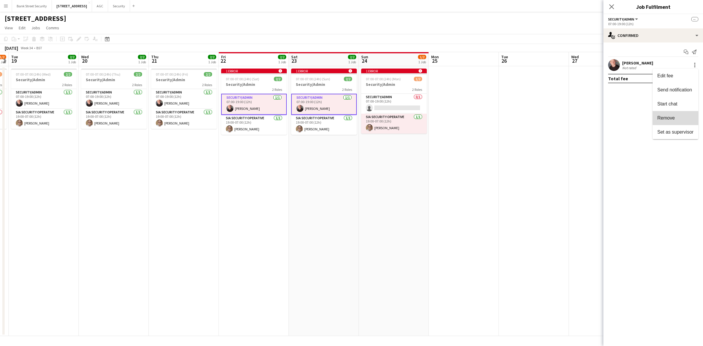
click at [678, 116] on span "Remove" at bounding box center [675, 117] width 36 height 5
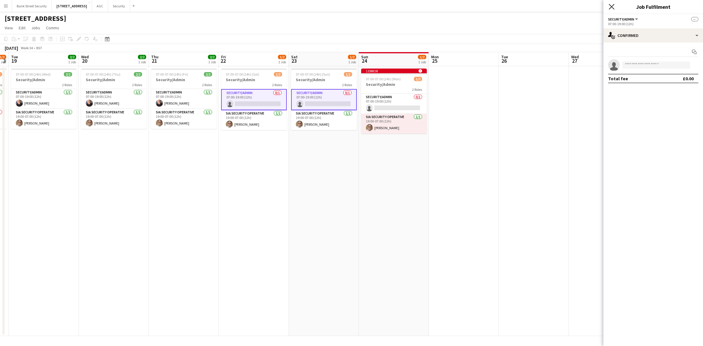
click at [610, 9] on icon "Close pop-in" at bounding box center [611, 7] width 6 height 6
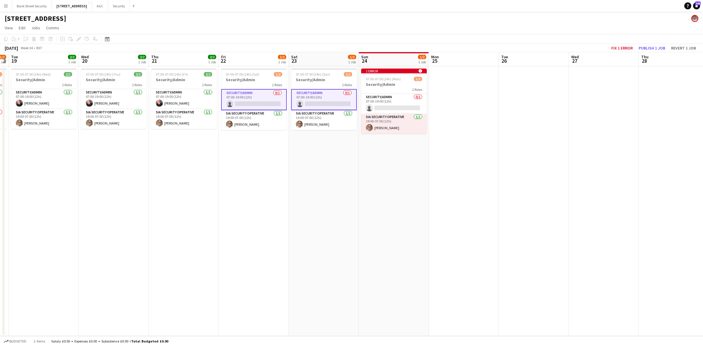
click at [261, 99] on app-card-role "Security/Admin 0/1 07:00-19:00 (12h) single-neutral-actions" at bounding box center [254, 99] width 66 height 21
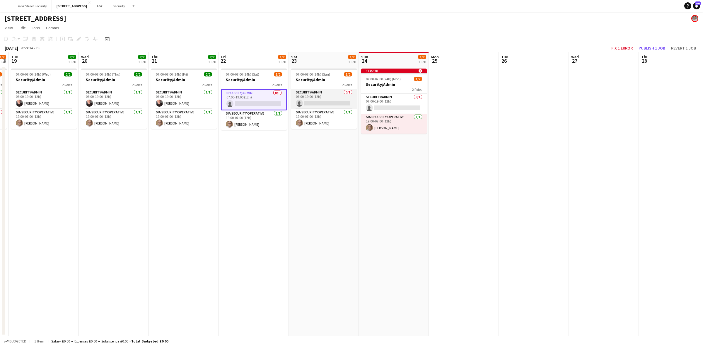
click at [302, 101] on app-card-role "Security/Admin 0/1 07:00-19:00 (12h) single-neutral-actions" at bounding box center [324, 99] width 66 height 20
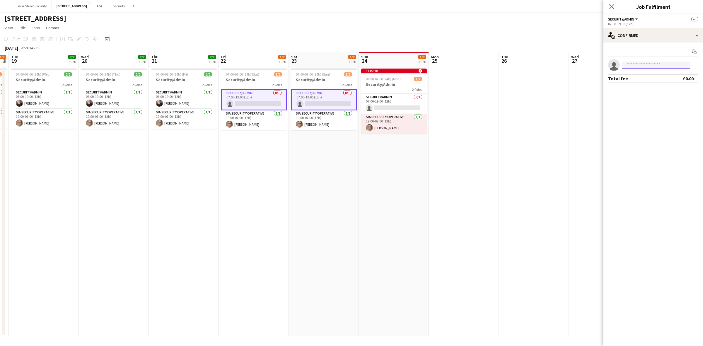
click at [639, 65] on input at bounding box center [656, 64] width 68 height 7
type input "*****"
click at [640, 74] on span "[PERSON_NAME]" at bounding box center [644, 73] width 34 height 5
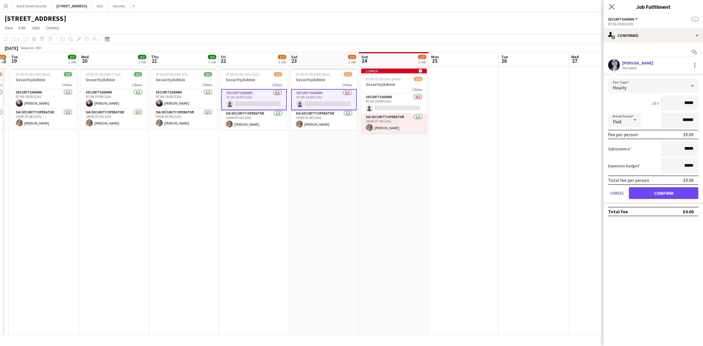
click at [611, 3] on app-icon "Close pop-in" at bounding box center [611, 7] width 8 height 8
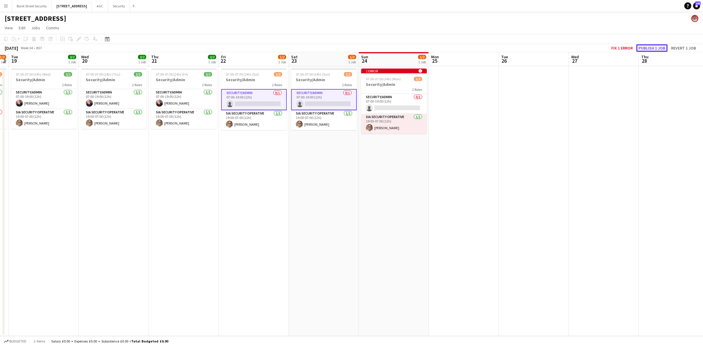
click at [647, 45] on button "Publish 1 job" at bounding box center [651, 48] width 31 height 8
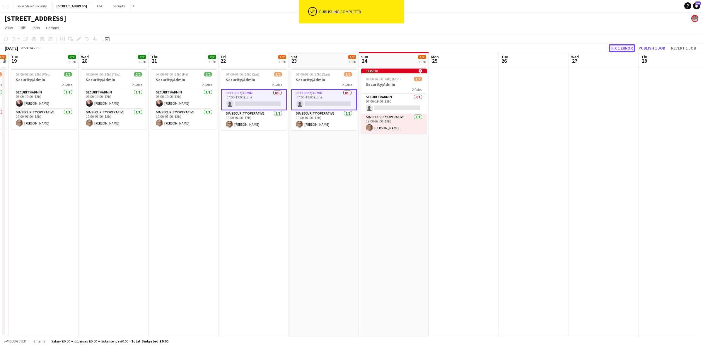
click at [627, 45] on button "Fix 1 error" at bounding box center [622, 48] width 26 height 8
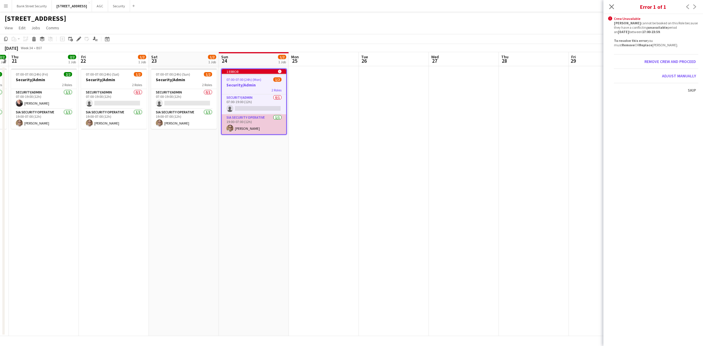
click at [264, 124] on app-card-role "SIA Security Operative [DATE] 19:00-07:00 (12h) [PERSON_NAME]" at bounding box center [254, 124] width 64 height 20
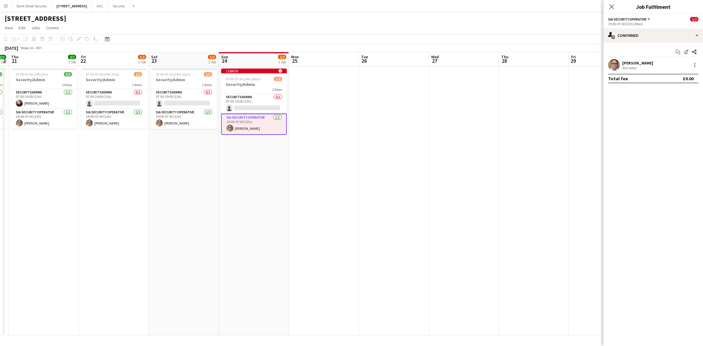
click at [326, 59] on app-board-header-date "Mon 25" at bounding box center [324, 59] width 70 height 14
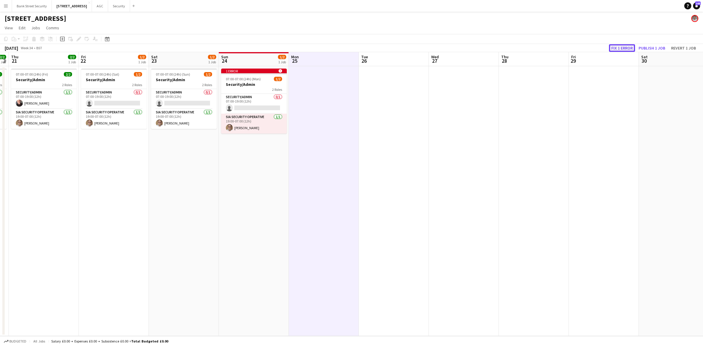
click at [620, 47] on button "Fix 1 error" at bounding box center [622, 48] width 26 height 8
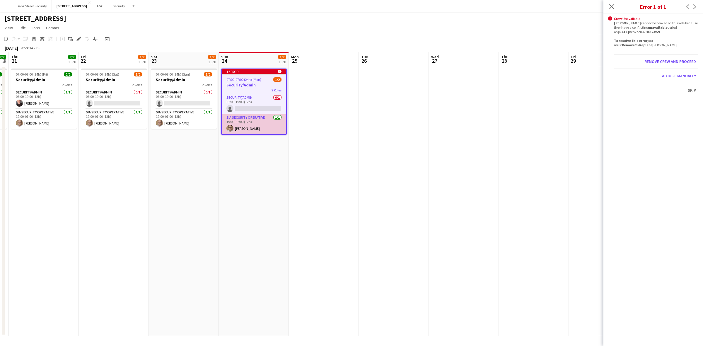
click at [261, 128] on app-card-role "SIA Security Operative [DATE] 19:00-07:00 (12h) [PERSON_NAME]" at bounding box center [254, 124] width 64 height 20
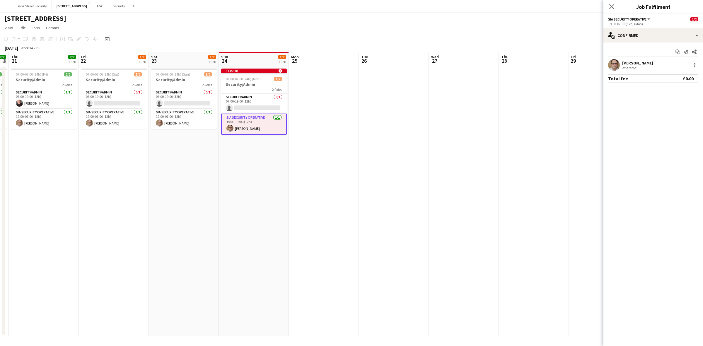
click at [261, 128] on app-card-role "SIA Security Operative [DATE] 19:00-07:00 (12h) [PERSON_NAME]" at bounding box center [254, 124] width 66 height 21
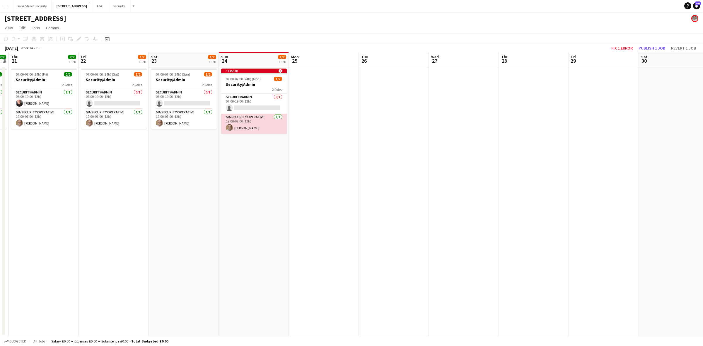
click at [261, 128] on app-card-role "SIA Security Operative [DATE] 19:00-07:00 (12h) [PERSON_NAME]" at bounding box center [254, 124] width 66 height 20
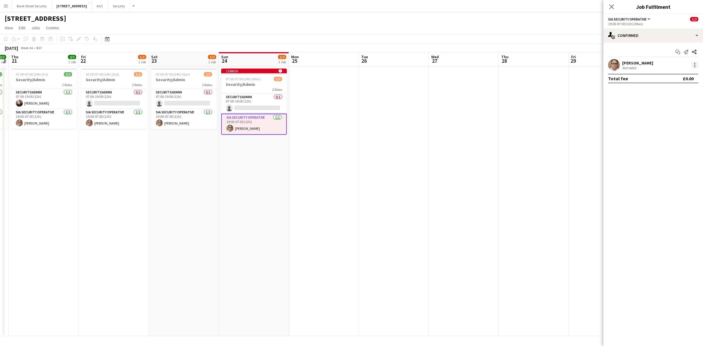
click at [693, 65] on div at bounding box center [694, 64] width 7 height 7
click at [665, 130] on span "Remove" at bounding box center [666, 131] width 18 height 5
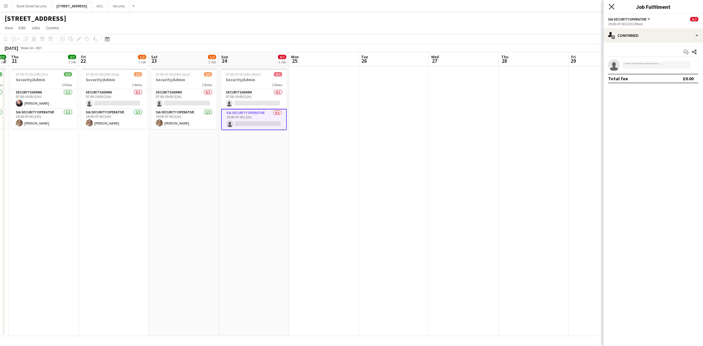
click at [609, 7] on icon "Close pop-in" at bounding box center [611, 7] width 6 height 6
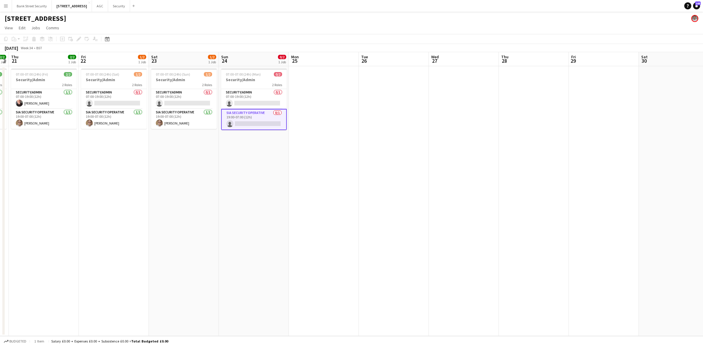
click at [594, 72] on app-date-cell at bounding box center [604, 201] width 70 height 270
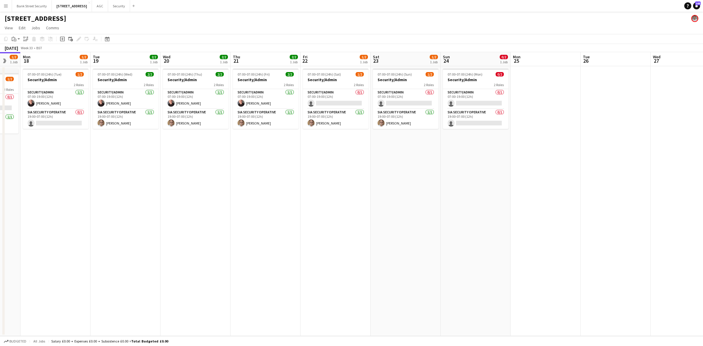
scroll to position [0, 194]
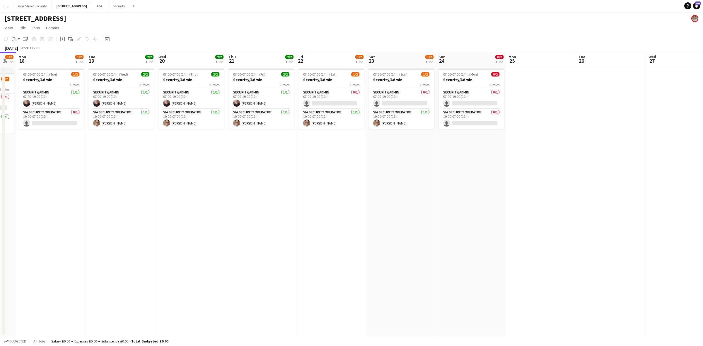
drag, startPoint x: 197, startPoint y: 157, endPoint x: 400, endPoint y: 169, distance: 203.6
click at [400, 169] on app-calendar-viewport "Fri 15 2/2 1 Job Sat 16 2/2 1 Job Sun 17 1/2 1 Job Mon 18 1/2 1 Job Tue 19 2/2 …" at bounding box center [351, 194] width 703 height 284
click at [124, 5] on button "Security Close" at bounding box center [119, 5] width 22 height 11
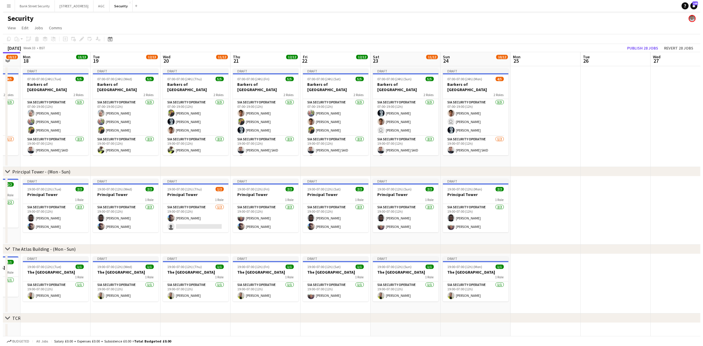
scroll to position [0, 201]
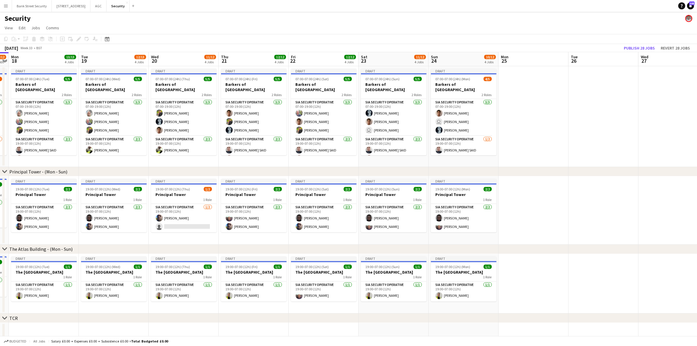
drag, startPoint x: 403, startPoint y: 165, endPoint x: 271, endPoint y: 163, distance: 131.5
click at [271, 163] on app-calendar-viewport "Fri 15 11/12 4 Jobs Sat 16 10/12 4 Jobs Sun 17 10/12 4 Jobs Mon 18 13/13 4 Jobs…" at bounding box center [348, 251] width 697 height 398
click at [31, 2] on button "Bank Street Security Close" at bounding box center [32, 5] width 40 height 11
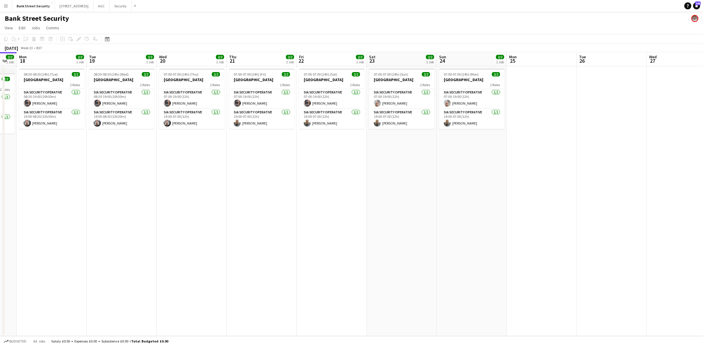
scroll to position [0, 197]
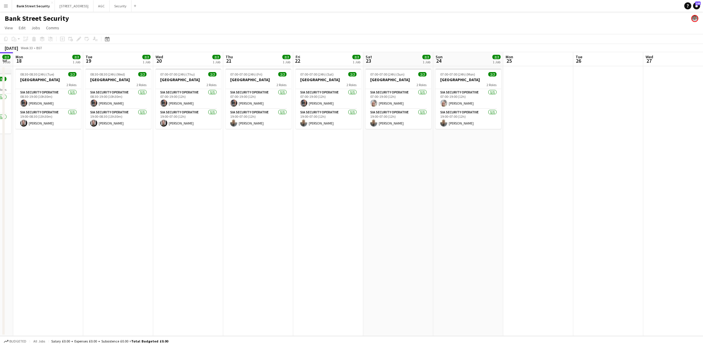
drag, startPoint x: 272, startPoint y: 169, endPoint x: 157, endPoint y: 185, distance: 116.6
click at [157, 185] on app-calendar-viewport "Fri 15 2/2 1 Job Sat 16 2/2 1 Job Sun 17 2/2 1 Job Mon 18 2/2 1 Job Tue 19 2/2 …" at bounding box center [351, 194] width 703 height 284
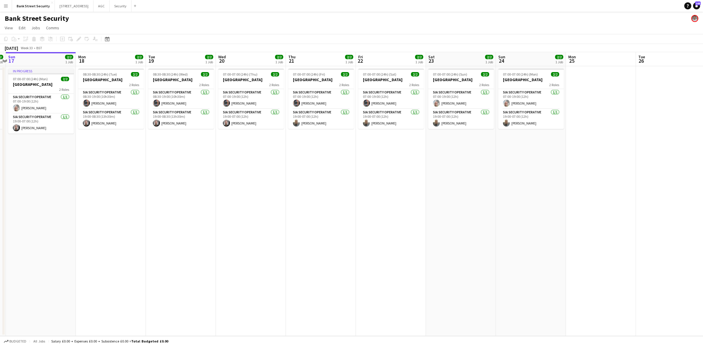
scroll to position [0, 172]
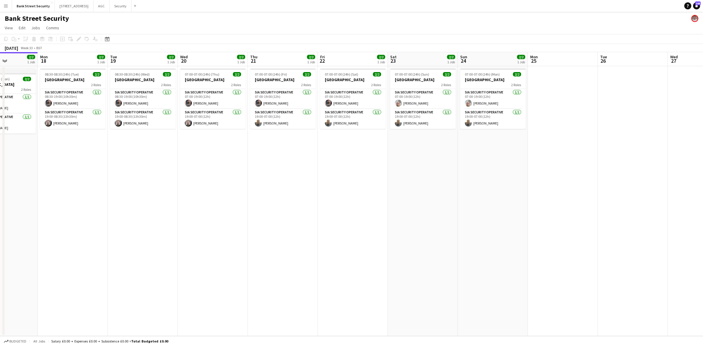
drag, startPoint x: 86, startPoint y: 190, endPoint x: 180, endPoint y: 188, distance: 94.6
click at [180, 188] on app-calendar-viewport "Fri 15 2/2 1 Job Sat 16 2/2 1 Job Sun 17 2/2 1 Job Mon 18 2/2 1 Job Tue 19 2/2 …" at bounding box center [351, 194] width 703 height 284
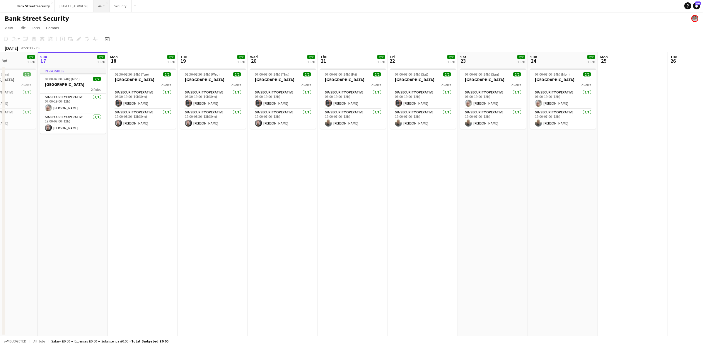
click at [109, 6] on button "AGC Close" at bounding box center [101, 5] width 16 height 11
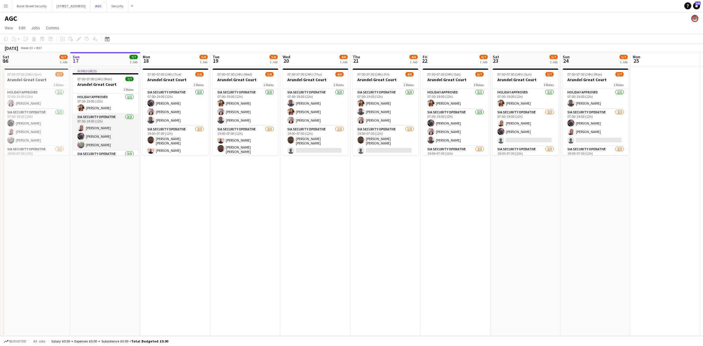
scroll to position [33, 0]
click at [103, 141] on app-card-role "SIA Security Operative [DATE] 19:00-07:00 (12h) [PERSON_NAME] [PERSON_NAME] [PE…" at bounding box center [106, 136] width 66 height 37
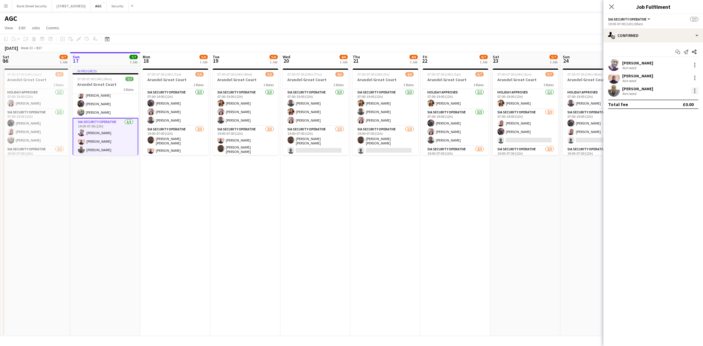
click at [695, 91] on div at bounding box center [694, 90] width 7 height 7
click at [675, 155] on span "Remove" at bounding box center [675, 157] width 36 height 5
click at [612, 7] on icon "Close pop-in" at bounding box center [611, 7] width 6 height 6
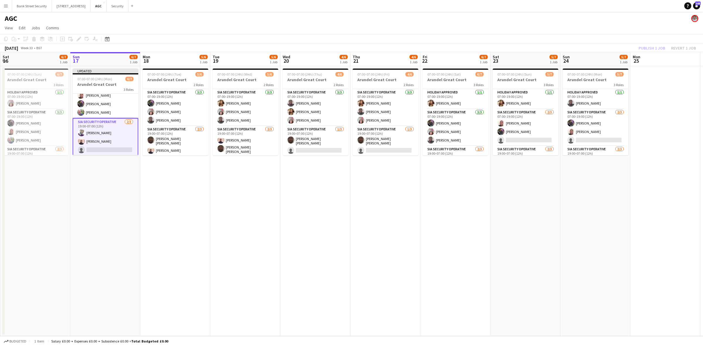
click at [647, 47] on div "Publish 1 job Revert 1 job" at bounding box center [666, 48] width 71 height 8
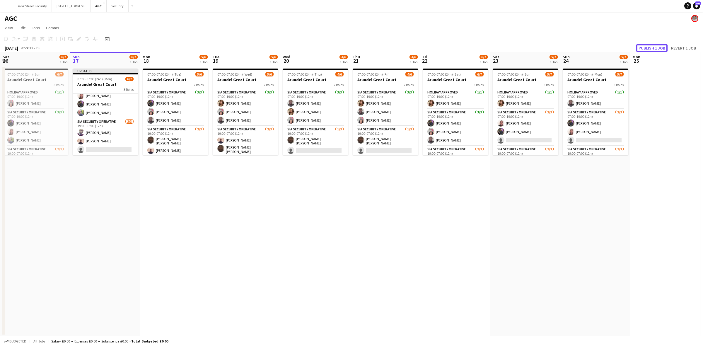
click at [647, 47] on button "Publish 1 job" at bounding box center [651, 48] width 31 height 8
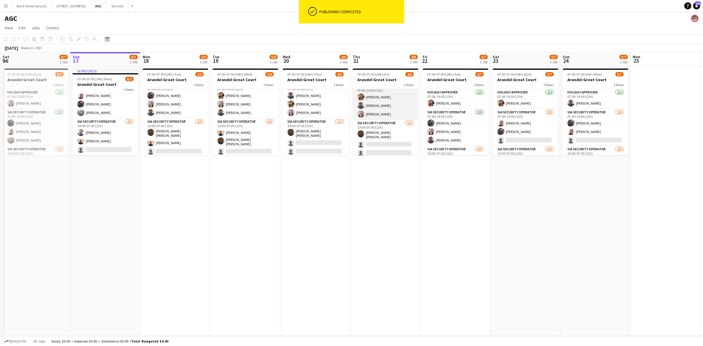
scroll to position [8, 0]
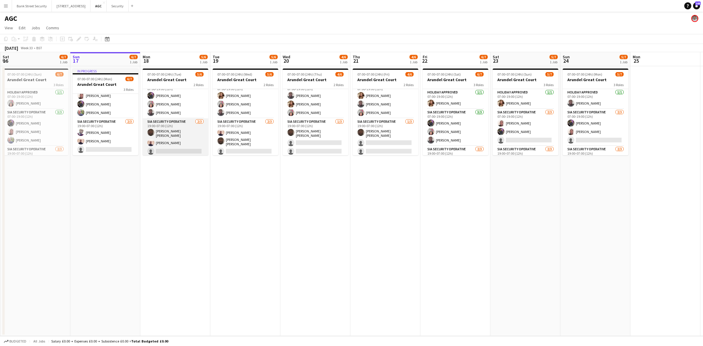
click at [179, 146] on app-card-role "SIA Security Operative [DATE] 19:00-07:00 (12h) [PERSON_NAME] [PERSON_NAME] [PE…" at bounding box center [176, 137] width 66 height 39
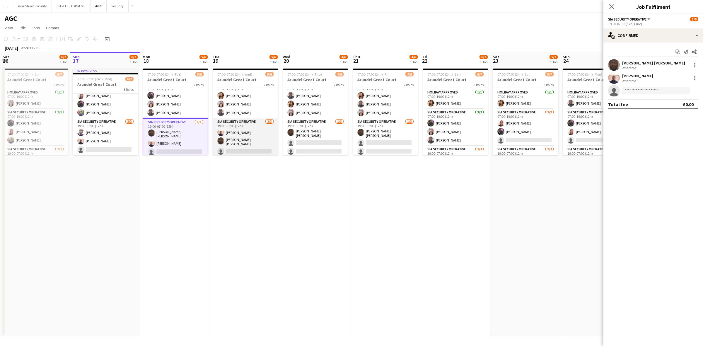
click at [239, 146] on app-card-role "SIA Security Operative [DATE] 19:00-07:00 (12h) [PERSON_NAME] [PERSON_NAME] [PE…" at bounding box center [246, 137] width 66 height 39
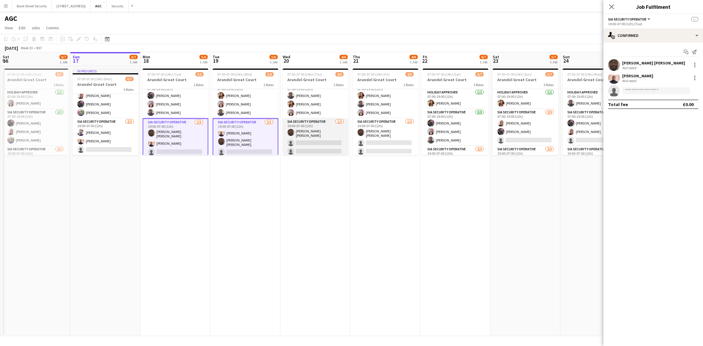
click at [329, 148] on app-card-role "SIA Security Operative [DATE] 19:00-07:00 (12h) [PERSON_NAME] [PERSON_NAME] sin…" at bounding box center [316, 137] width 66 height 39
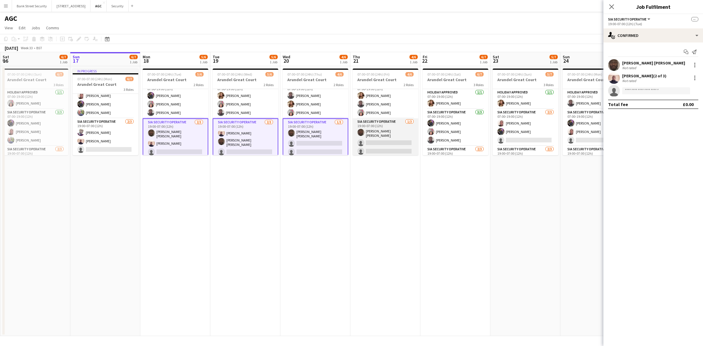
click at [400, 146] on app-card-role "SIA Security Operative [DATE] 19:00-07:00 (12h) [PERSON_NAME] [PERSON_NAME] sin…" at bounding box center [386, 137] width 66 height 39
click at [647, 90] on input at bounding box center [656, 90] width 68 height 7
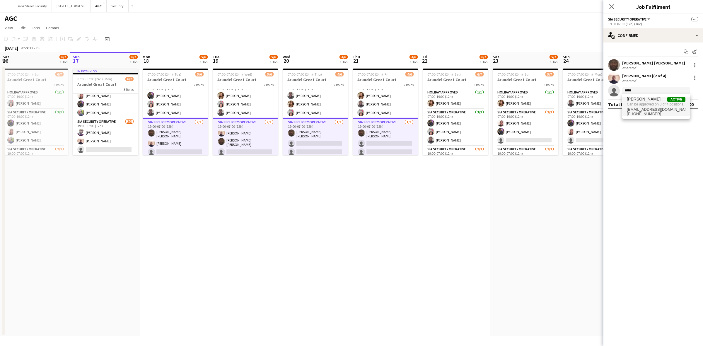
type input "*****"
click at [646, 102] on span "Can be approved on 3 of 4 positions." at bounding box center [656, 104] width 59 height 5
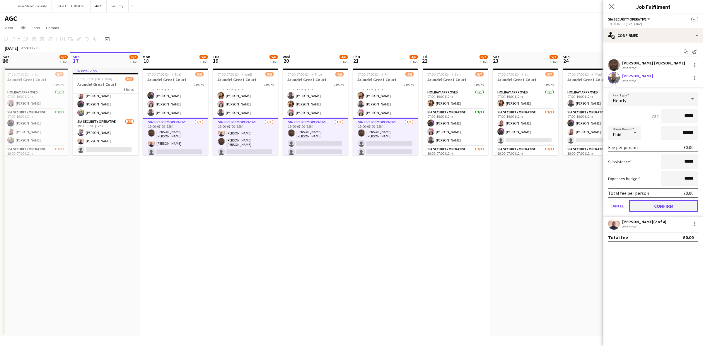
click at [677, 202] on button "Confirm" at bounding box center [663, 206] width 69 height 12
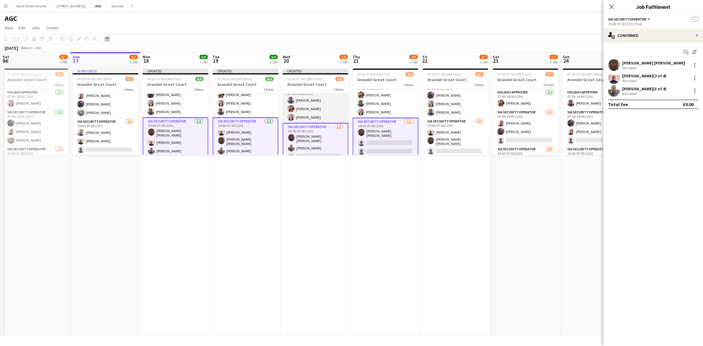
scroll to position [13, 0]
click at [158, 144] on app-card-role "SIA Security Operative [DATE] 19:00-07:00 (12h) [PERSON_NAME] [PERSON_NAME] [PE…" at bounding box center [176, 137] width 66 height 40
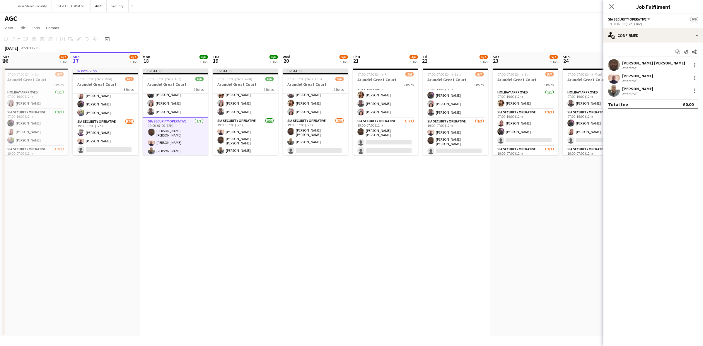
scroll to position [8, 0]
click at [694, 95] on div "[PERSON_NAME] Not rated" at bounding box center [653, 91] width 100 height 12
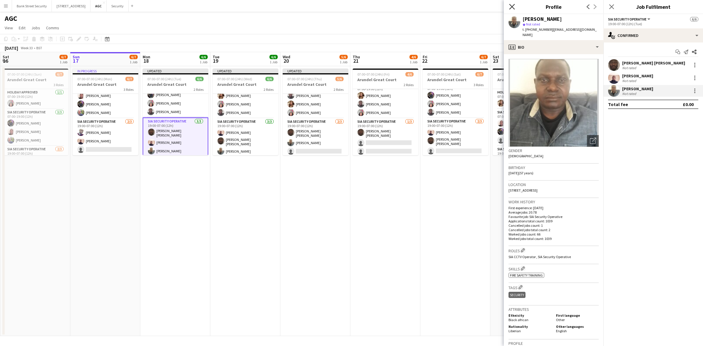
click at [513, 8] on icon "Close pop-in" at bounding box center [512, 7] width 6 height 6
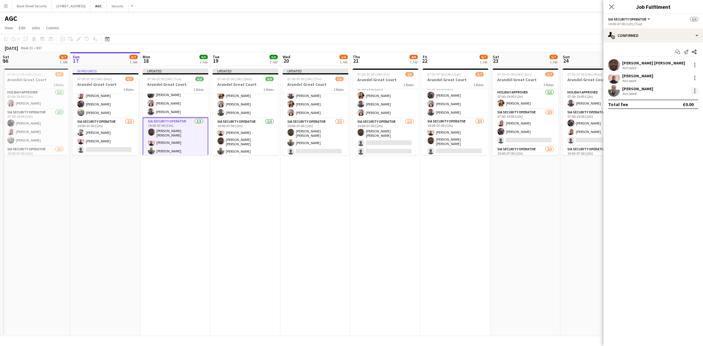
click at [695, 91] on div at bounding box center [694, 90] width 7 height 7
click at [678, 157] on span "Remove" at bounding box center [675, 157] width 36 height 5
click at [612, 7] on icon at bounding box center [611, 7] width 6 height 6
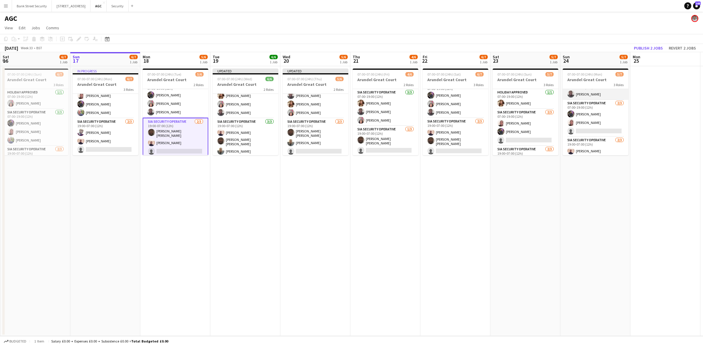
scroll to position [0, 0]
click at [124, 8] on button "Security Close" at bounding box center [118, 5] width 22 height 11
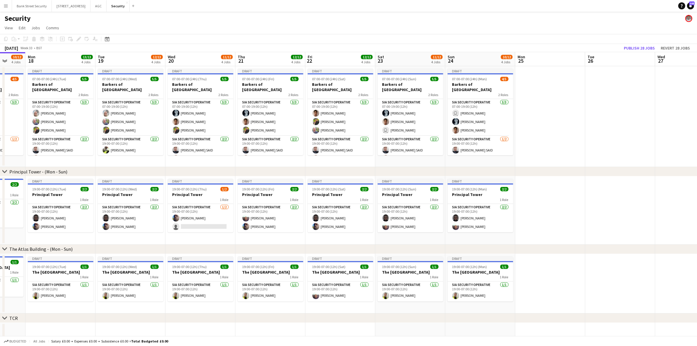
scroll to position [0, 192]
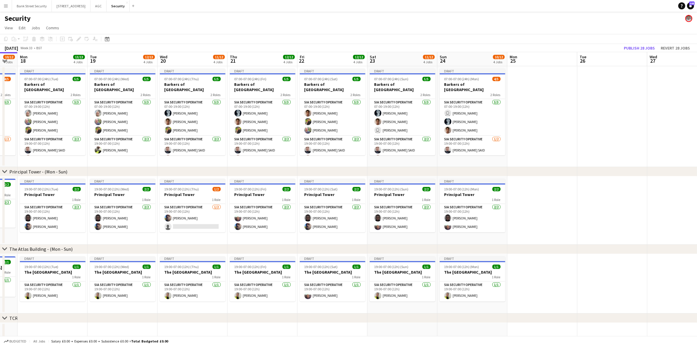
drag, startPoint x: 381, startPoint y: 177, endPoint x: 258, endPoint y: 162, distance: 123.7
click at [258, 162] on app-calendar-viewport "Fri 15 11/12 4 Jobs Sat 16 10/12 4 Jobs Sun 17 10/12 4 Jobs Mon 18 13/13 4 Jobs…" at bounding box center [348, 251] width 697 height 398
click at [258, 162] on app-date-cell "Draft 07:00-07:00 (24h) (Fri) 5/5 Barkers of Kensington 2 Roles SIA Security Op…" at bounding box center [263, 116] width 70 height 101
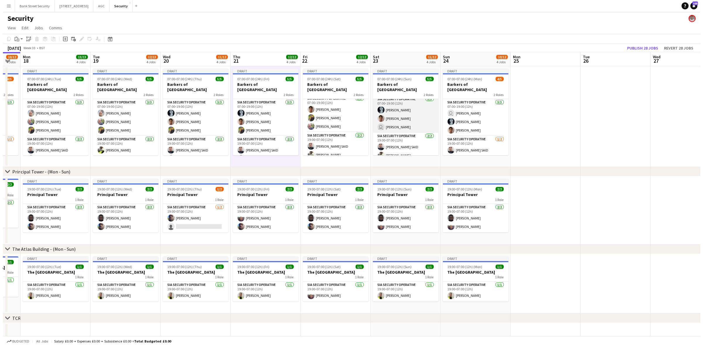
scroll to position [4, 0]
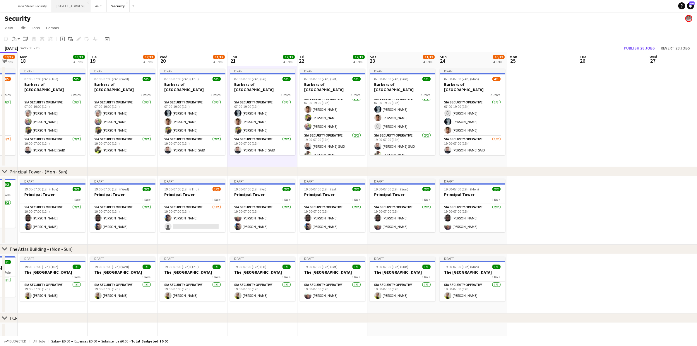
click at [73, 2] on button "[STREET_ADDRESS]" at bounding box center [71, 5] width 39 height 11
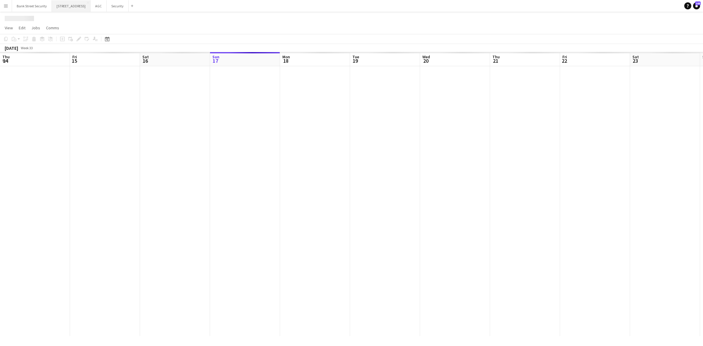
scroll to position [0, 140]
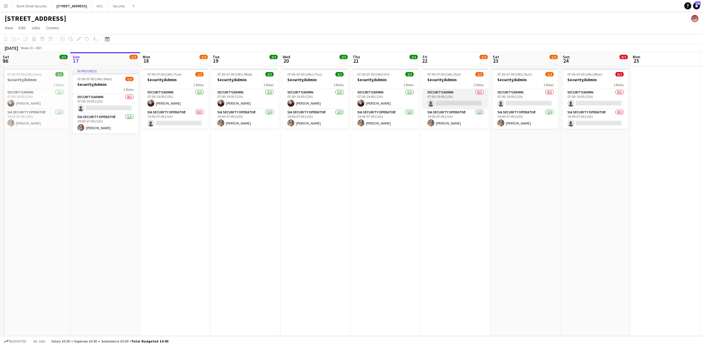
click at [467, 102] on app-card-role "Security/Admin 0/1 07:00-19:00 (12h) single-neutral-actions" at bounding box center [456, 99] width 66 height 20
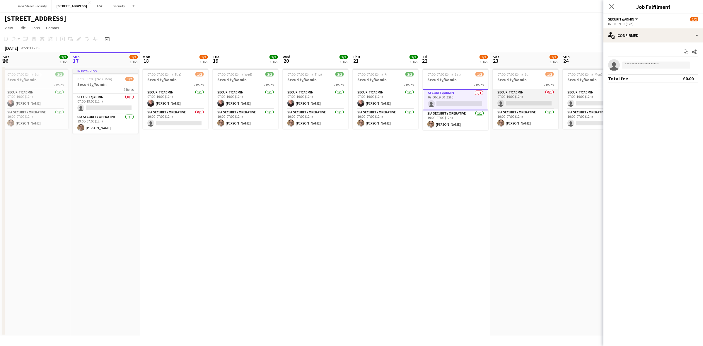
click at [542, 103] on app-card-role "Security/Admin 0/1 07:00-19:00 (12h) single-neutral-actions" at bounding box center [525, 99] width 66 height 20
click at [654, 66] on input at bounding box center [656, 64] width 68 height 7
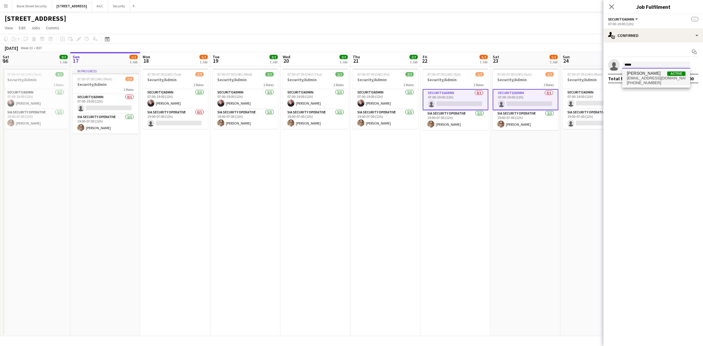
type input "*****"
click at [642, 76] on span "[EMAIL_ADDRESS][DOMAIN_NAME]" at bounding box center [656, 78] width 59 height 5
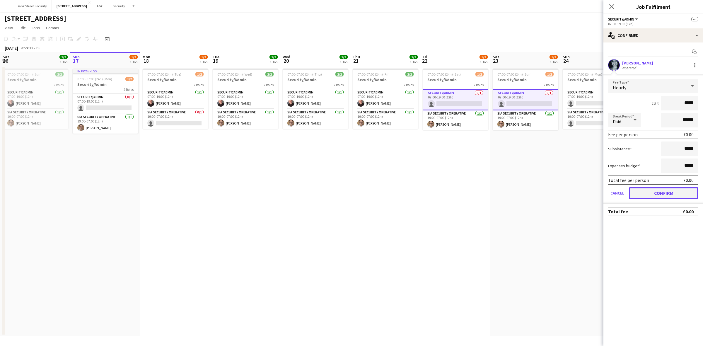
click at [673, 189] on button "Confirm" at bounding box center [663, 193] width 69 height 12
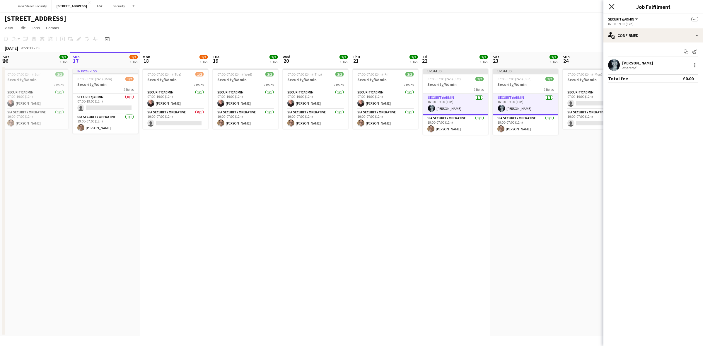
click at [614, 6] on icon "Close pop-in" at bounding box center [611, 7] width 6 height 6
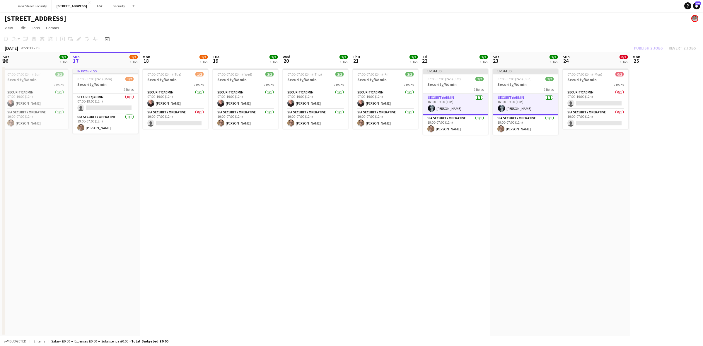
click at [647, 46] on div "Publish 2 jobs Revert 2 jobs" at bounding box center [665, 48] width 76 height 8
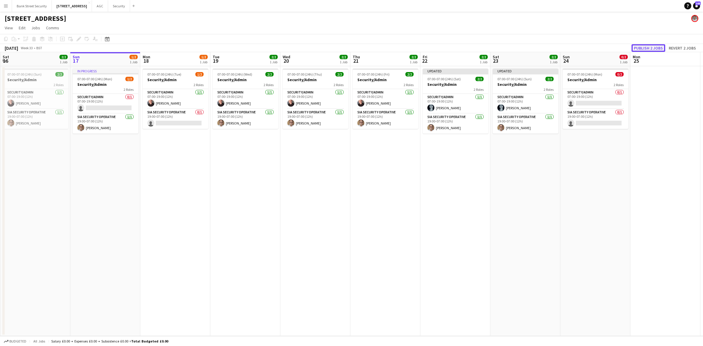
click at [647, 46] on button "Publish 2 jobs" at bounding box center [648, 48] width 34 height 8
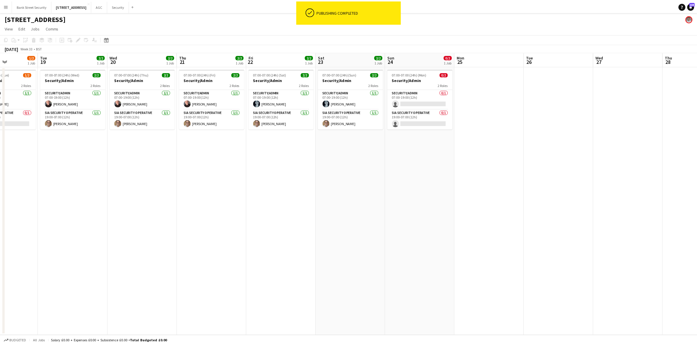
scroll to position [0, 179]
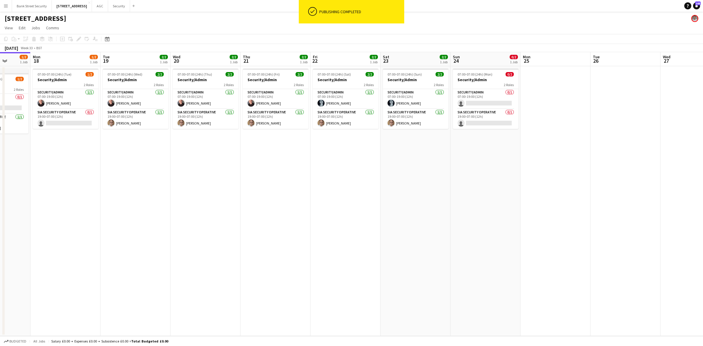
drag, startPoint x: 391, startPoint y: 207, endPoint x: 315, endPoint y: 216, distance: 76.4
click at [315, 216] on app-calendar-viewport "Fri 15 2/2 1 Job Sat 16 2/2 1 Job Sun 17 1/2 1 Job Mon 18 1/2 1 Job Tue 19 2/2 …" at bounding box center [351, 194] width 703 height 284
click at [121, 7] on button "Security Close" at bounding box center [119, 5] width 22 height 11
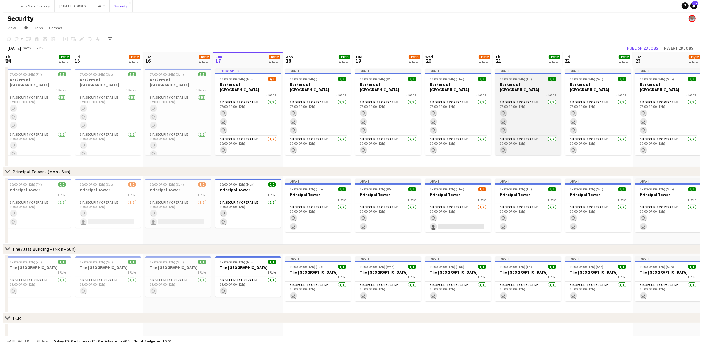
scroll to position [0, 140]
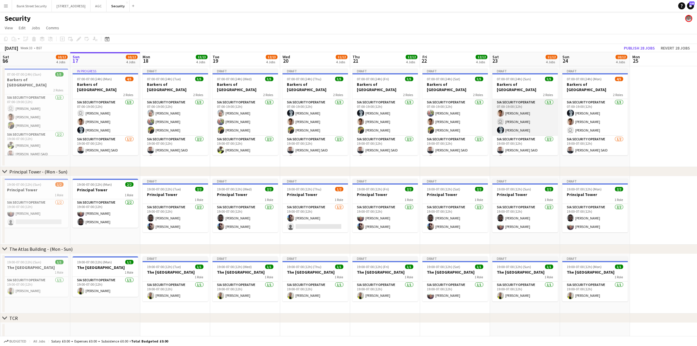
click at [520, 126] on app-card-role "SIA Security Operative [DATE] 07:00-19:00 (12h) [PERSON_NAME] user [PERSON_NAME…" at bounding box center [525, 117] width 66 height 37
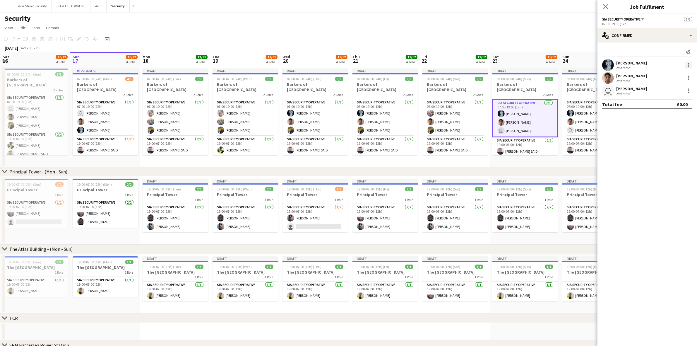
click at [690, 65] on div at bounding box center [688, 64] width 7 height 7
click at [668, 130] on span "Remove" at bounding box center [661, 131] width 18 height 5
click at [643, 86] on app-invite-slot "single-neutral-actions" at bounding box center [648, 91] width 100 height 12
click at [644, 91] on input at bounding box center [650, 90] width 68 height 7
type input "****"
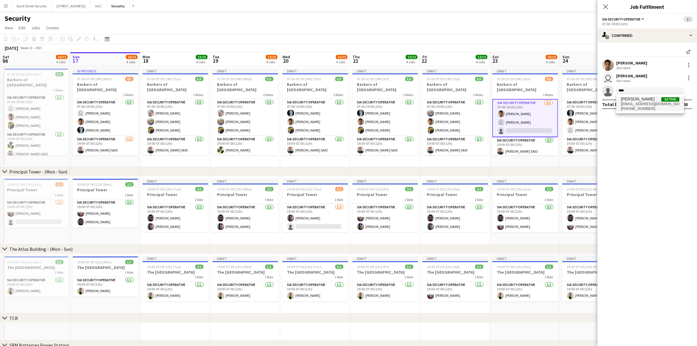
click at [638, 100] on span "[PERSON_NAME] Active" at bounding box center [650, 99] width 59 height 5
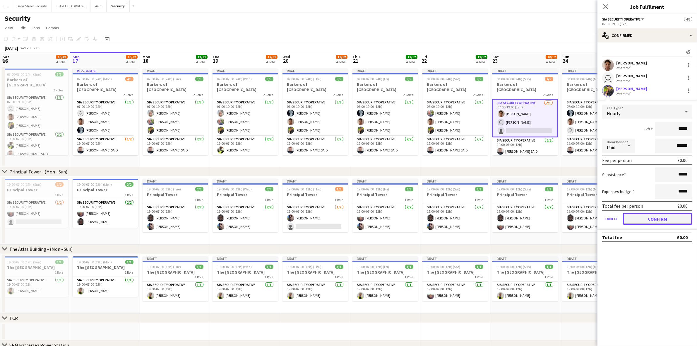
click at [660, 214] on button "Confirm" at bounding box center [657, 219] width 69 height 12
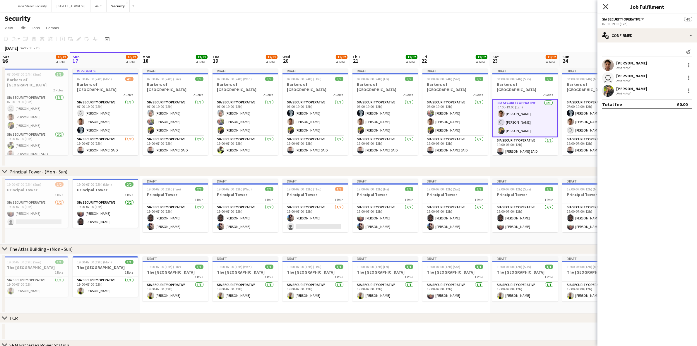
click at [607, 6] on icon at bounding box center [606, 7] width 6 height 6
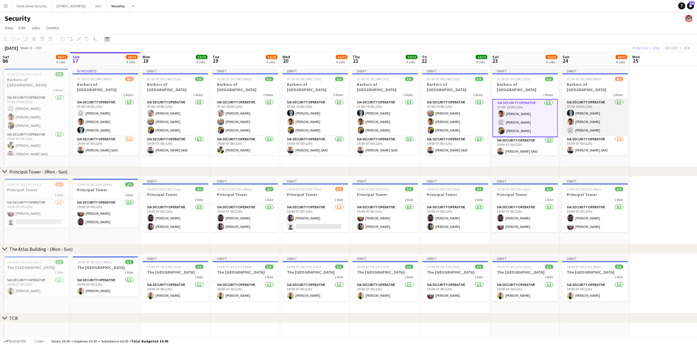
click at [585, 107] on app-card-role "SIA Security Operative [DATE] 07:00-19:00 (12h) [PERSON_NAME] [PERSON_NAME] use…" at bounding box center [595, 117] width 66 height 37
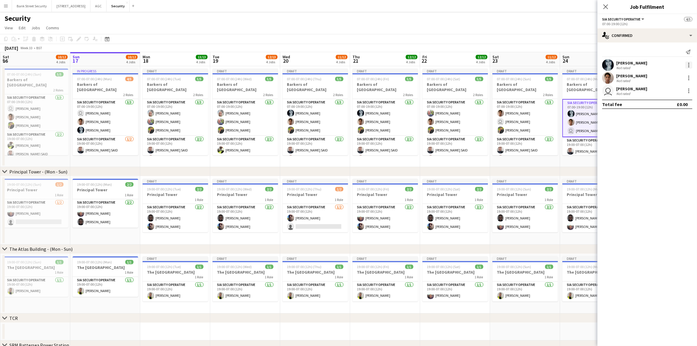
click at [690, 64] on div at bounding box center [688, 64] width 7 height 7
click at [676, 128] on button "Remove" at bounding box center [670, 132] width 46 height 14
click at [605, 6] on icon at bounding box center [606, 7] width 6 height 6
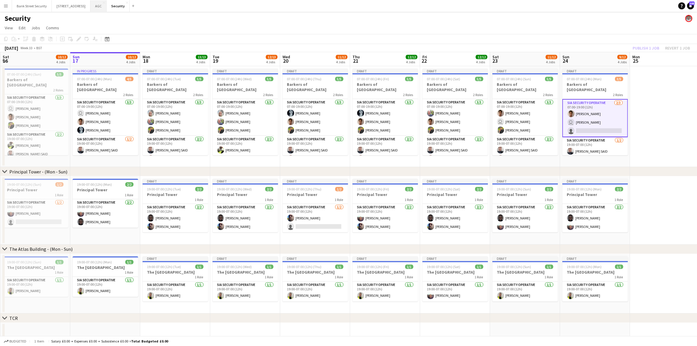
click at [107, 8] on button "AGC Close" at bounding box center [98, 5] width 16 height 11
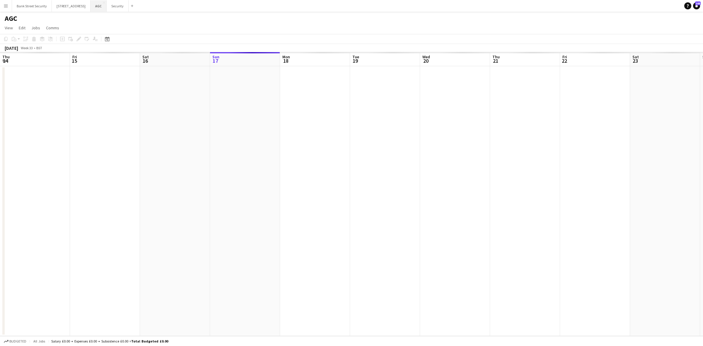
scroll to position [0, 140]
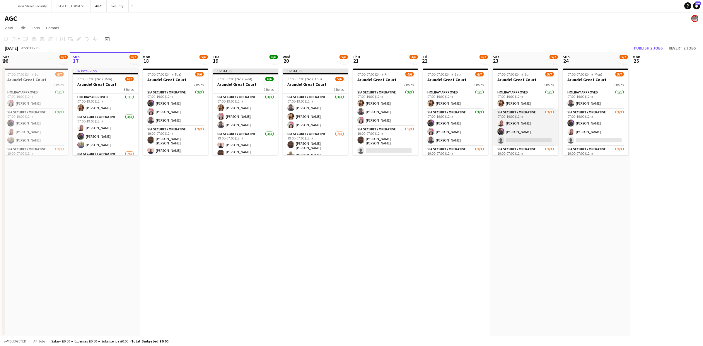
click at [510, 135] on app-card-role "SIA Security Operative [DATE] 07:00-19:00 (12h) [PERSON_NAME] [PERSON_NAME] sin…" at bounding box center [525, 127] width 66 height 37
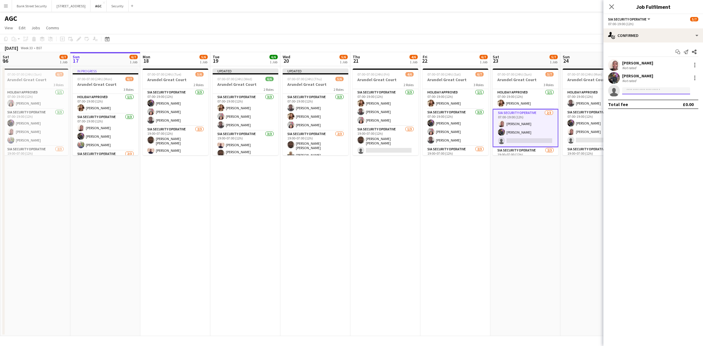
click at [638, 90] on input at bounding box center [656, 90] width 68 height 7
type input "*****"
click at [652, 100] on span "[PERSON_NAME]" at bounding box center [644, 99] width 34 height 5
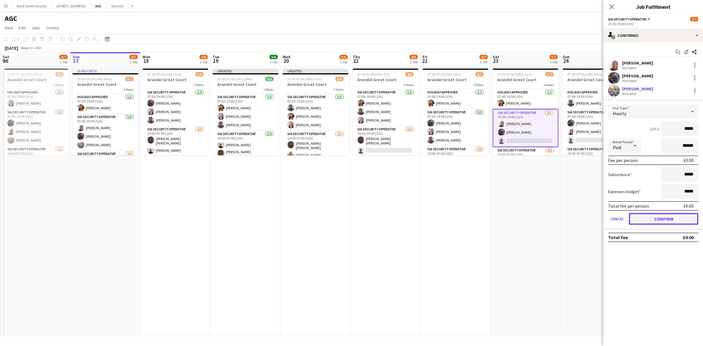
click at [686, 218] on button "Confirm" at bounding box center [663, 219] width 69 height 12
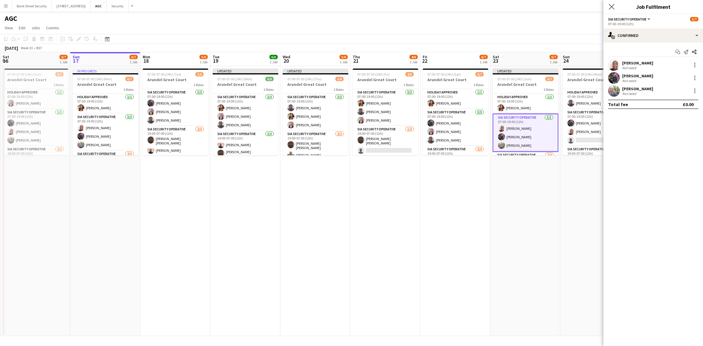
click at [611, 3] on app-icon "Close pop-in" at bounding box center [611, 7] width 8 height 8
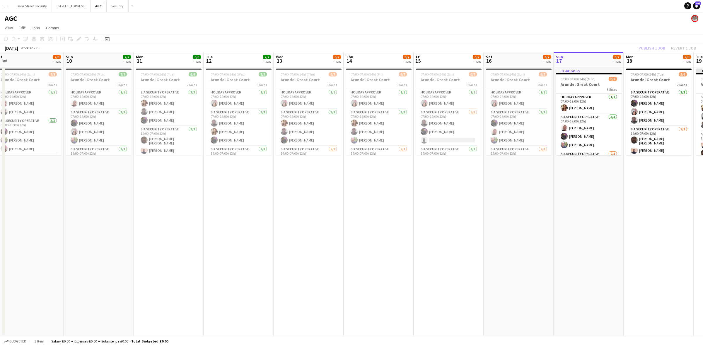
scroll to position [0, 138]
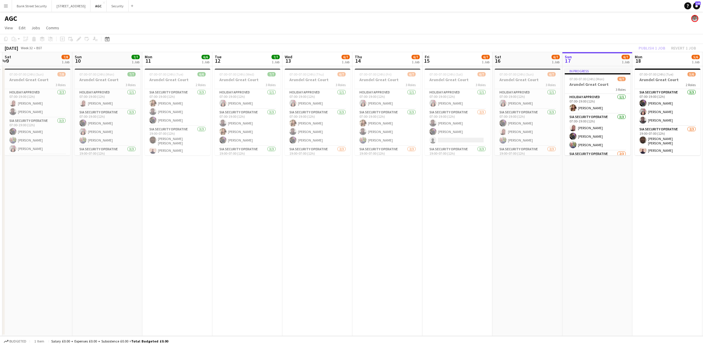
drag, startPoint x: 280, startPoint y: 203, endPoint x: 603, endPoint y: 161, distance: 326.2
click at [603, 161] on app-calendar-viewport "Thu 7 5/6 1 Job Fri 8 5/6 1 Job Sat 9 7/8 1 Job Sun 10 7/7 1 Job Mon 11 6/6 1 J…" at bounding box center [351, 194] width 703 height 284
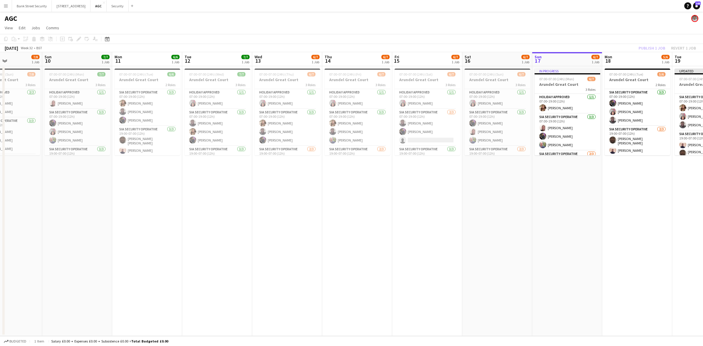
drag, startPoint x: 575, startPoint y: 173, endPoint x: 474, endPoint y: 169, distance: 100.5
click at [474, 169] on app-calendar-viewport "Thu 7 5/6 1 Job Fri 8 5/6 1 Job Sat 9 7/8 1 Job Sun 10 7/7 1 Job Mon 11 6/6 1 J…" at bounding box center [351, 194] width 703 height 284
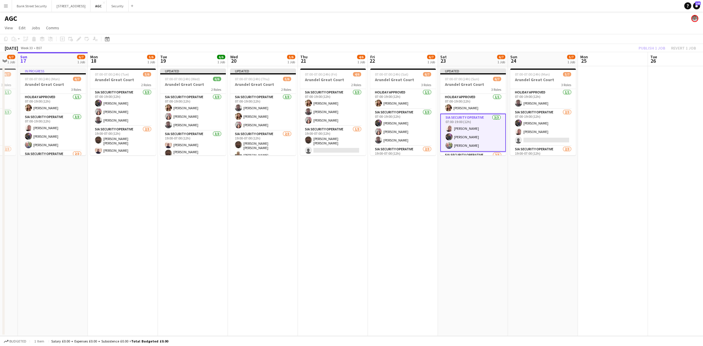
scroll to position [0, 188]
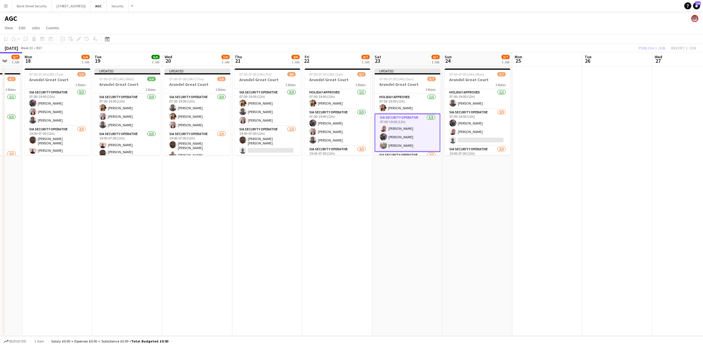
drag, startPoint x: 554, startPoint y: 179, endPoint x: 62, endPoint y: 190, distance: 491.8
click at [62, 190] on app-calendar-viewport "Fri 15 6/7 1 Job Sat 16 6/7 1 Job Sun 17 6/7 1 Job Mon 18 5/6 1 Job Tue 19 6/6 …" at bounding box center [351, 194] width 703 height 284
click at [647, 41] on app-toolbar "Copy Paste Paste Ctrl+V Paste with crew Ctrl+Shift+V Paste linked Job [GEOGRAPH…" at bounding box center [351, 39] width 703 height 10
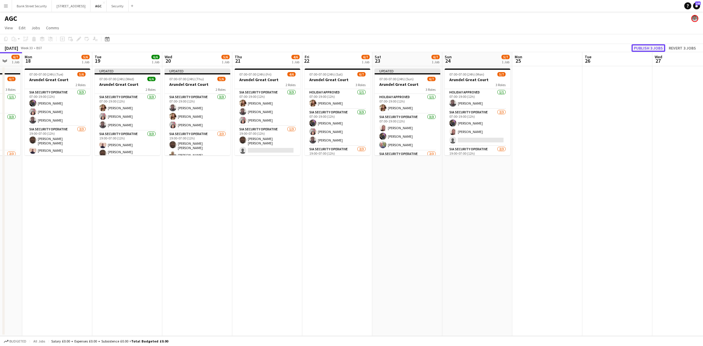
click at [642, 46] on button "Publish 3 jobs" at bounding box center [648, 48] width 34 height 8
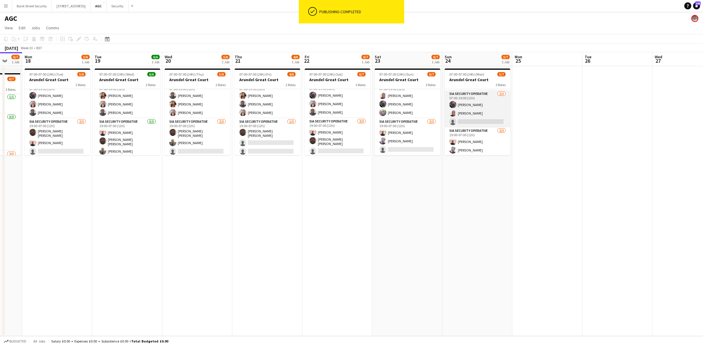
scroll to position [28, 0]
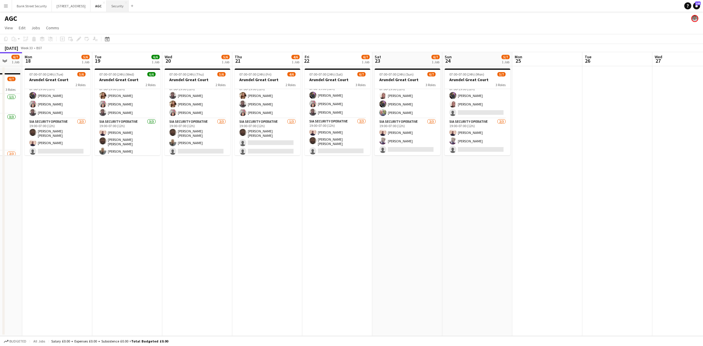
click at [124, 10] on button "Security Close" at bounding box center [118, 5] width 22 height 11
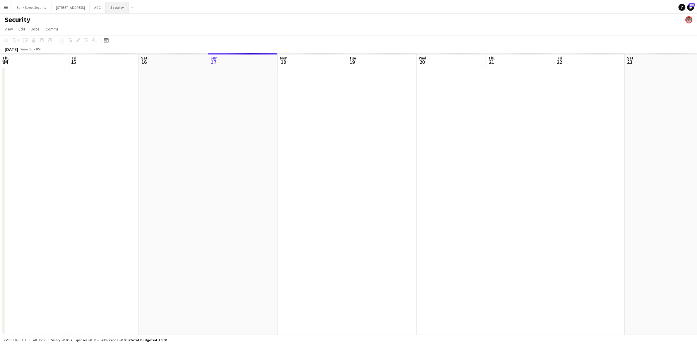
scroll to position [0, 140]
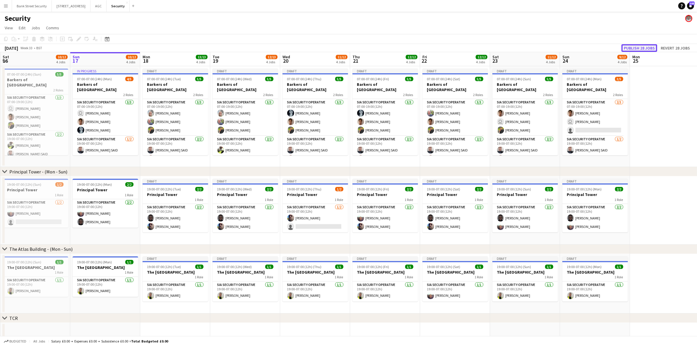
click at [635, 46] on button "Publish 28 jobs" at bounding box center [640, 48] width 36 height 8
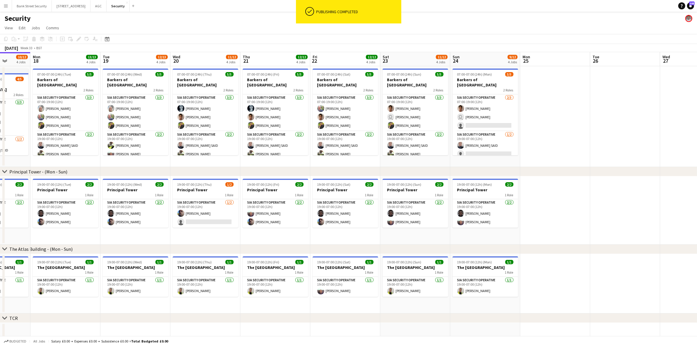
scroll to position [0, 182]
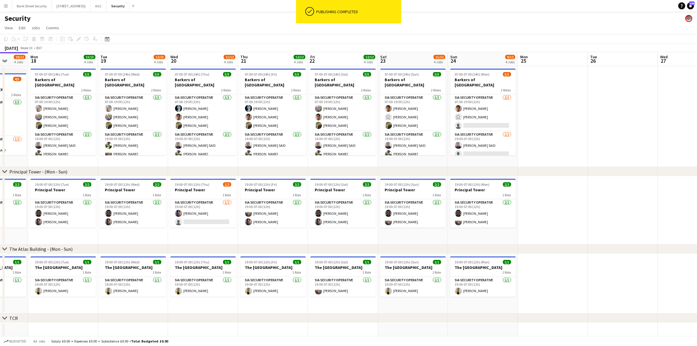
drag, startPoint x: 569, startPoint y: 165, endPoint x: 457, endPoint y: 155, distance: 112.7
click at [457, 155] on app-calendar-viewport "Fri 15 11/12 4 Jobs Sat 16 10/12 4 Jobs Sun 17 10/12 4 Jobs Mon 18 13/13 4 Jobs…" at bounding box center [348, 251] width 697 height 398
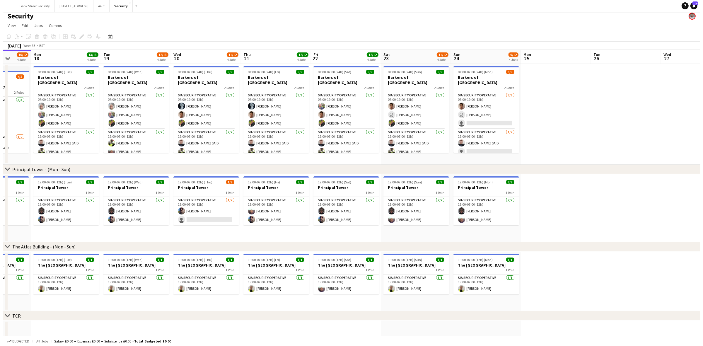
scroll to position [0, 0]
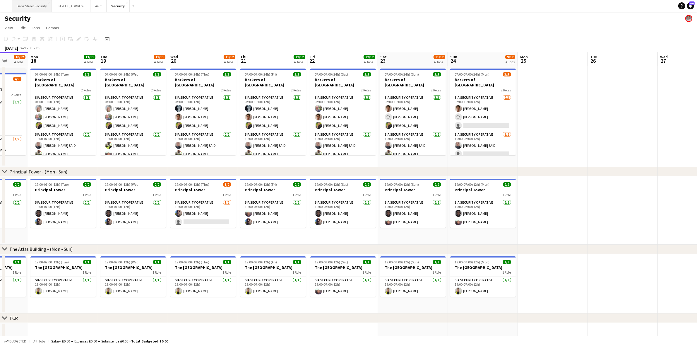
click at [33, 6] on button "Bank Street Security Close" at bounding box center [32, 5] width 40 height 11
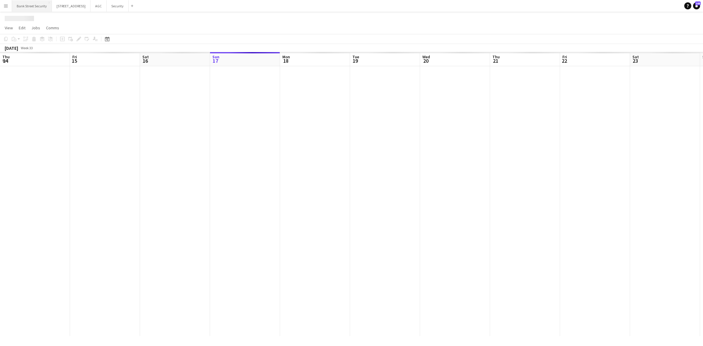
scroll to position [0, 140]
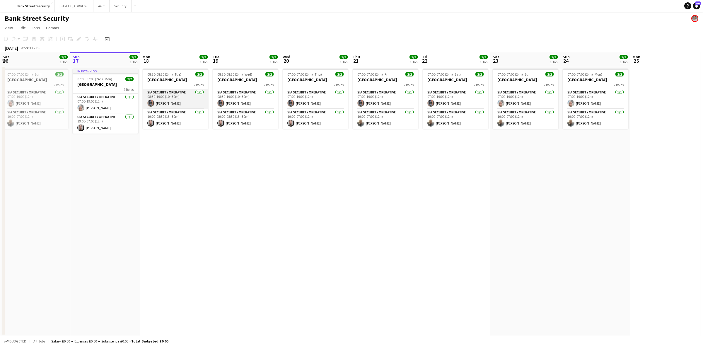
click at [170, 93] on app-card-role "SIA Security Operative [DATE] 08:30-19:00 (10h30m) [PERSON_NAME]" at bounding box center [176, 99] width 66 height 20
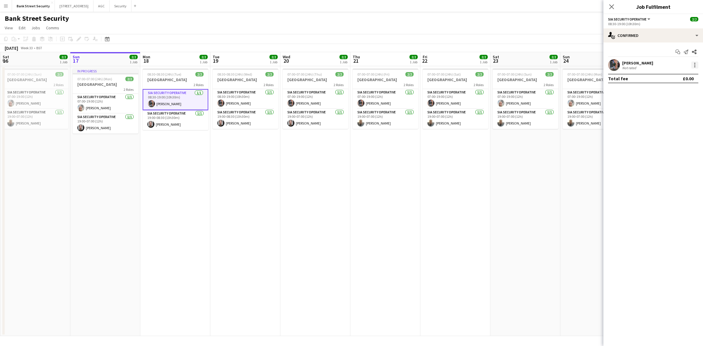
click at [694, 66] on div at bounding box center [694, 66] width 1 height 1
click at [666, 129] on span "Remove" at bounding box center [666, 131] width 18 height 5
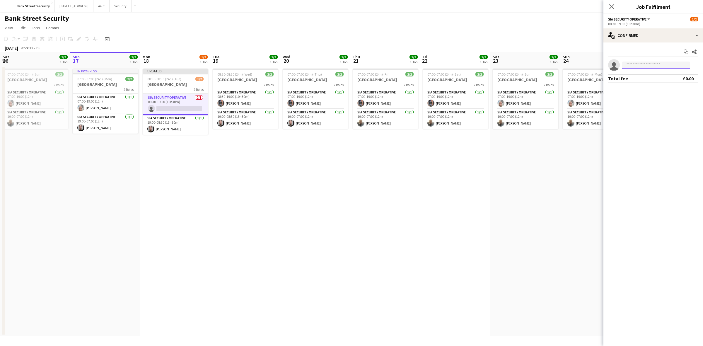
click at [639, 64] on input at bounding box center [656, 64] width 68 height 7
type input "***"
click at [641, 74] on span "[PERSON_NAME]" at bounding box center [644, 73] width 34 height 5
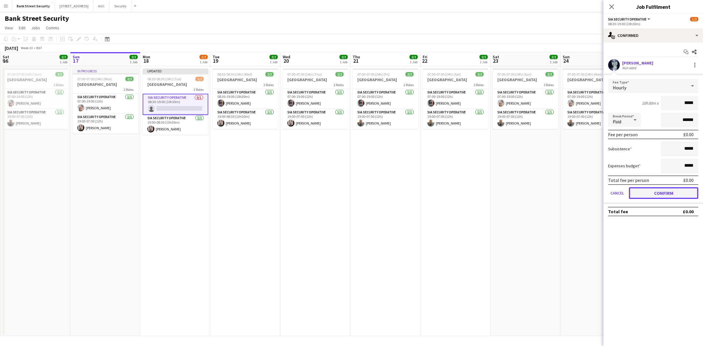
click at [647, 193] on button "Confirm" at bounding box center [663, 193] width 69 height 12
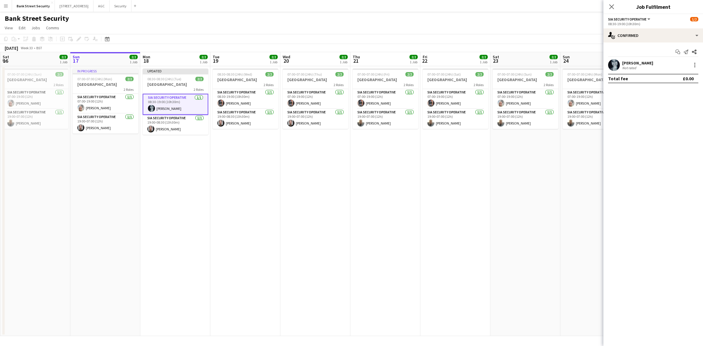
click at [611, 4] on icon "Close pop-in" at bounding box center [611, 6] width 5 height 5
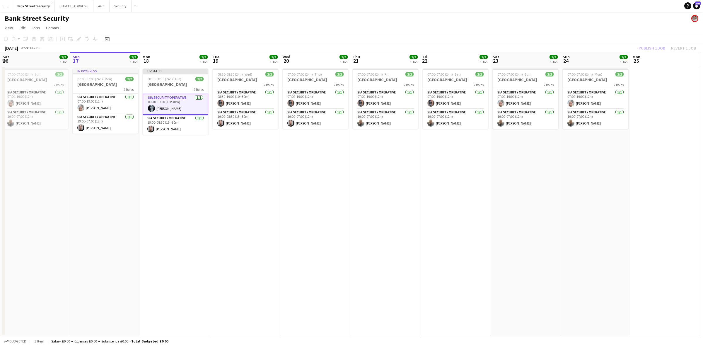
click at [643, 46] on div "Publish 1 job Revert 1 job" at bounding box center [666, 48] width 71 height 8
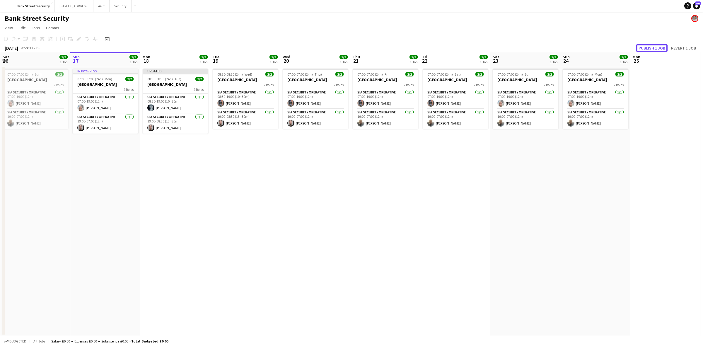
click at [643, 46] on button "Publish 1 job" at bounding box center [651, 48] width 31 height 8
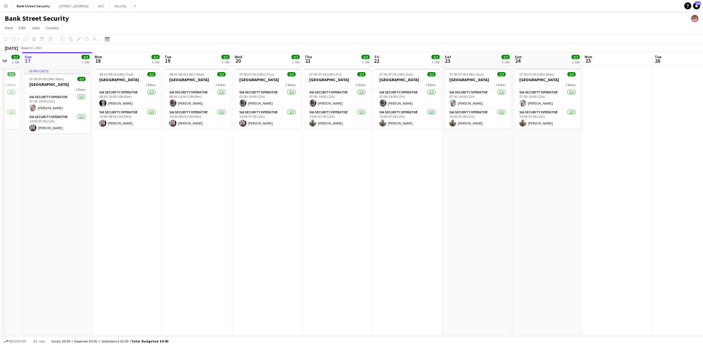
scroll to position [0, 176]
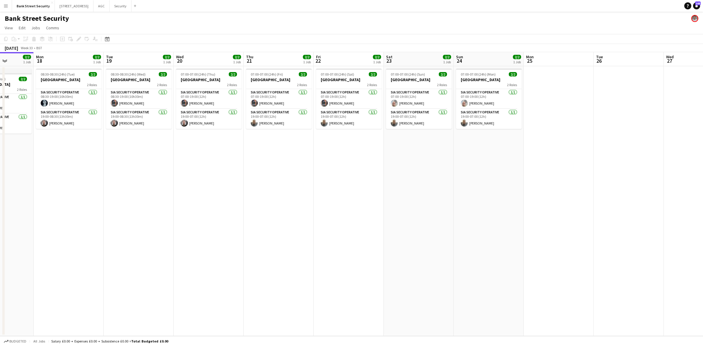
drag, startPoint x: 239, startPoint y: 217, endPoint x: 132, endPoint y: 211, distance: 106.7
click at [132, 211] on app-calendar-viewport "Fri 15 2/2 1 Job Sat 16 2/2 1 Job Sun 17 2/2 1 Job Mon 18 2/2 1 Job Tue 19 2/2 …" at bounding box center [351, 194] width 703 height 284
click at [117, 6] on button "Security Close" at bounding box center [121, 5] width 22 height 11
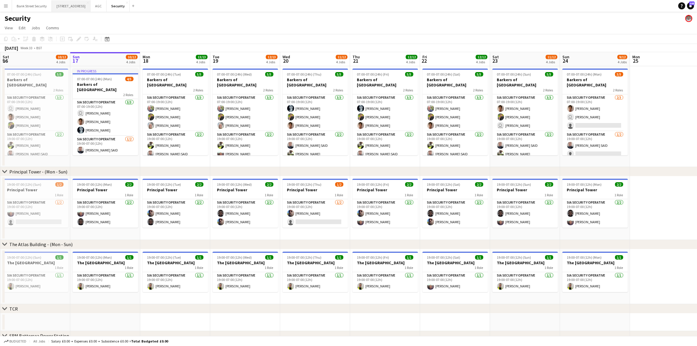
click at [64, 6] on button "[STREET_ADDRESS]" at bounding box center [71, 5] width 39 height 11
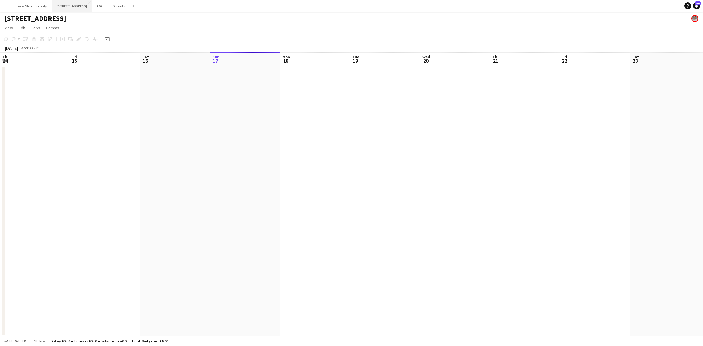
scroll to position [0, 140]
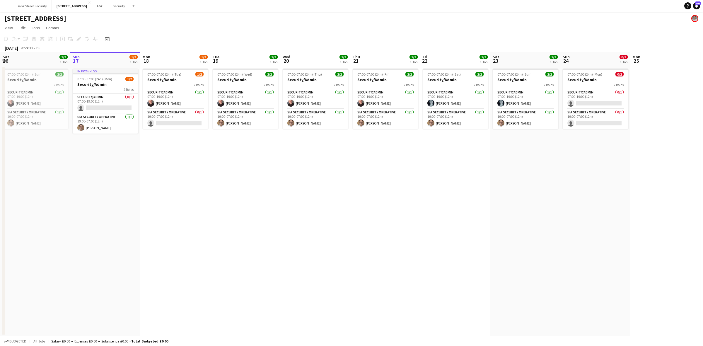
click at [102, 17] on div "[STREET_ADDRESS]" at bounding box center [351, 17] width 703 height 11
click at [105, 8] on button "AGC Close" at bounding box center [100, 5] width 16 height 11
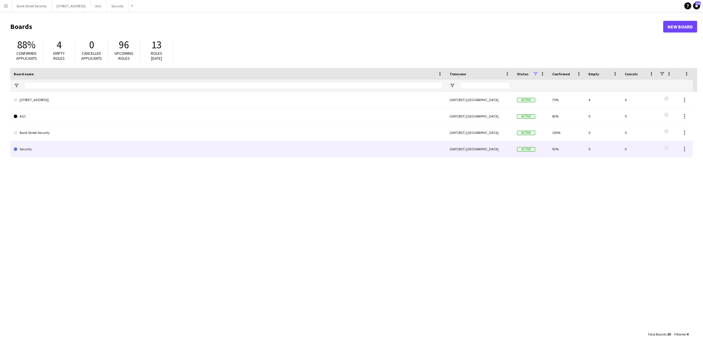
click at [30, 152] on link "Security" at bounding box center [228, 149] width 429 height 16
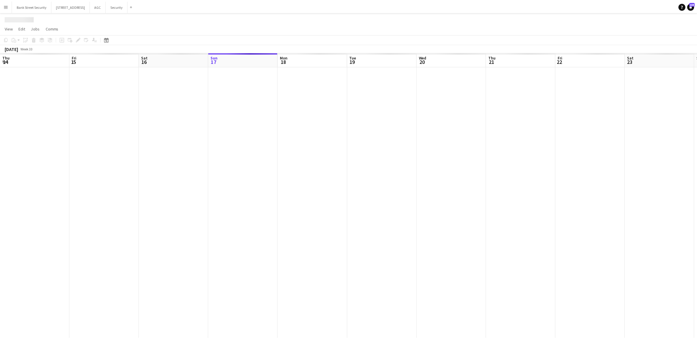
scroll to position [0, 140]
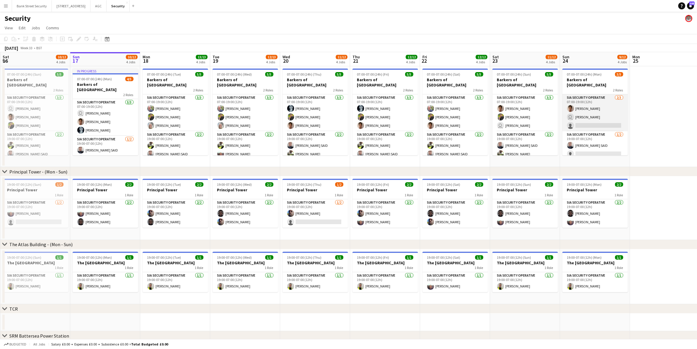
click at [589, 118] on app-card-role "SIA Security Operative 2/3 07:00-19:00 (12h) Alejandro Montoya user Barry Waple…" at bounding box center [595, 112] width 66 height 37
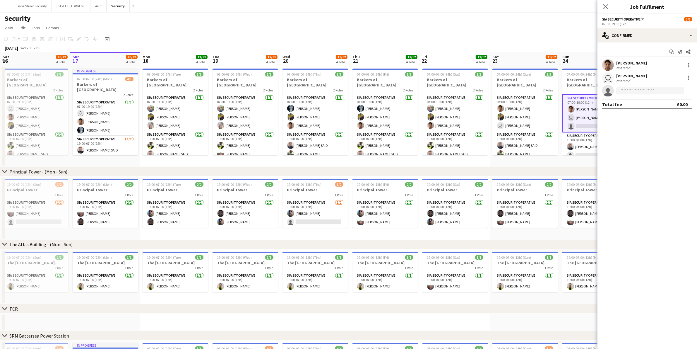
click at [630, 90] on input at bounding box center [650, 90] width 68 height 7
type input "*****"
click at [643, 103] on span "[EMAIL_ADDRESS][DOMAIN_NAME]" at bounding box center [650, 104] width 59 height 5
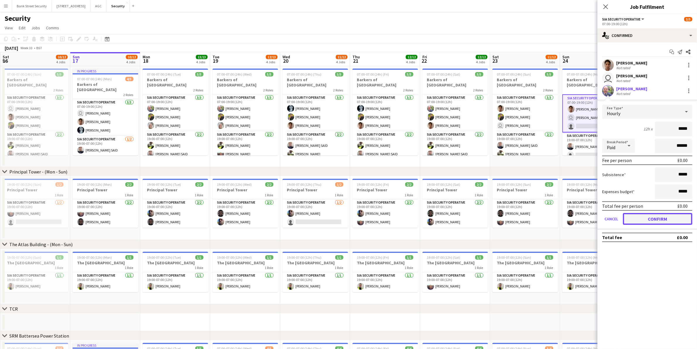
click at [677, 218] on button "Confirm" at bounding box center [657, 219] width 69 height 12
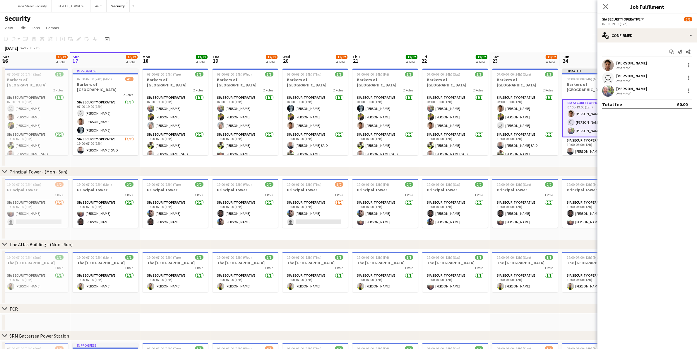
click at [609, 5] on app-icon "Close pop-in" at bounding box center [606, 7] width 8 height 8
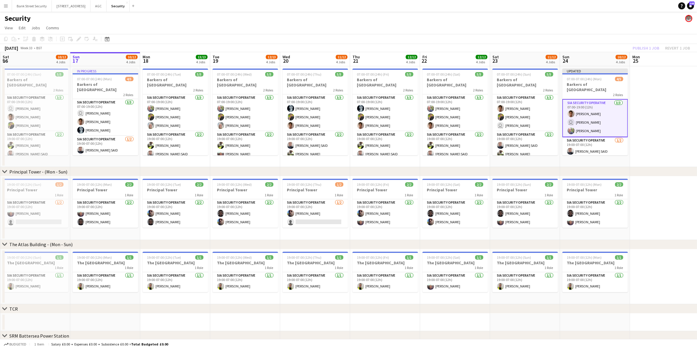
click at [647, 46] on div "Publish 1 job Revert 1 job" at bounding box center [661, 48] width 71 height 8
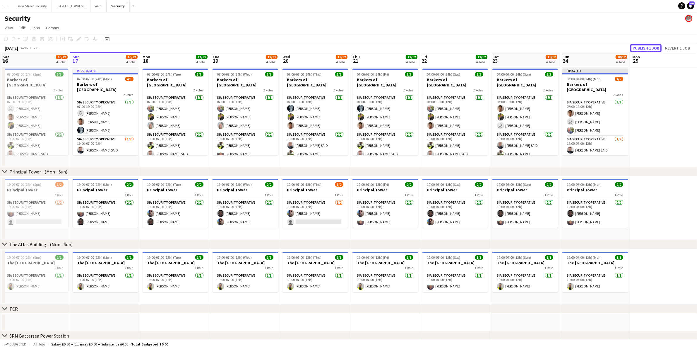
click at [647, 46] on button "Publish 1 job" at bounding box center [645, 48] width 31 height 8
